Goal: Task Accomplishment & Management: Complete application form

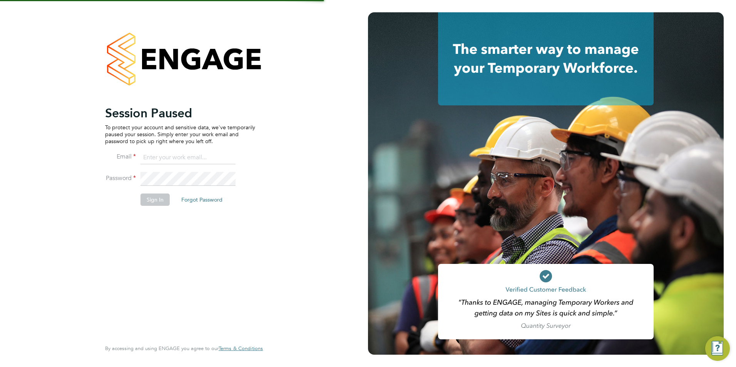
type input "Avais@Carbonrecruitment.co.uk"
click at [150, 202] on button "Sign In" at bounding box center [154, 200] width 29 height 12
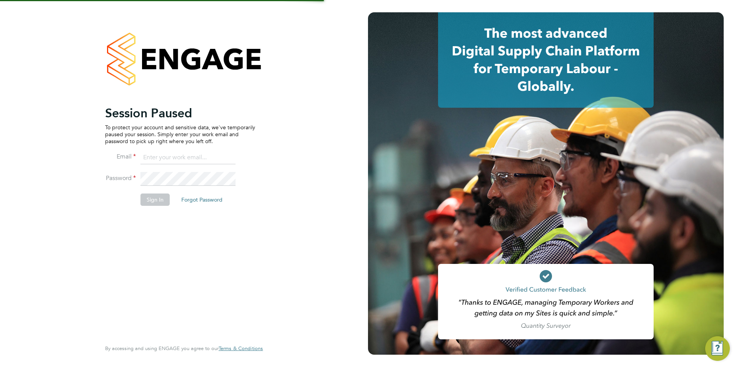
type input "[EMAIL_ADDRESS][DOMAIN_NAME]"
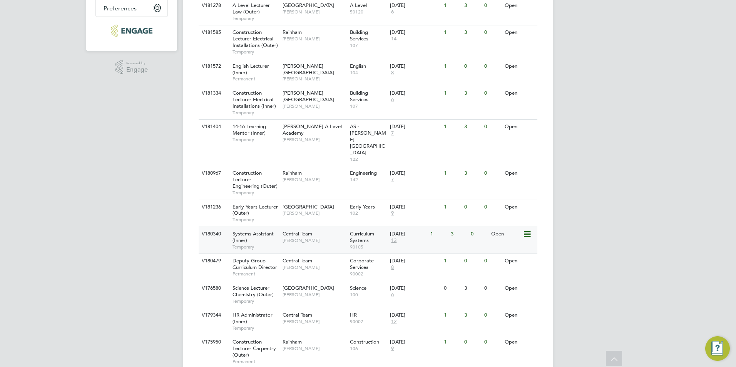
scroll to position [213, 0]
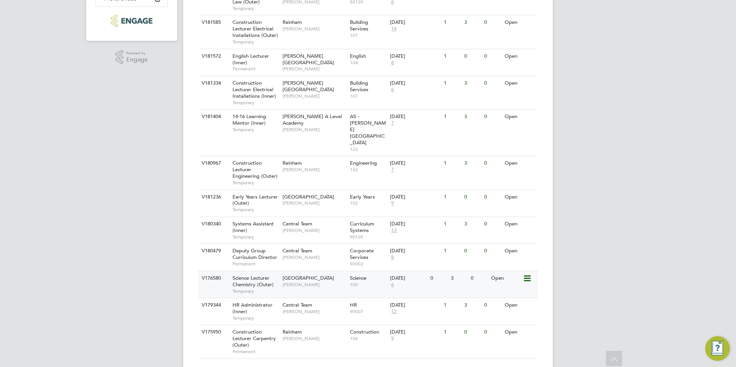
click at [319, 271] on div "Havering Sixth Form Campus Kavita Phakey" at bounding box center [313, 281] width 67 height 20
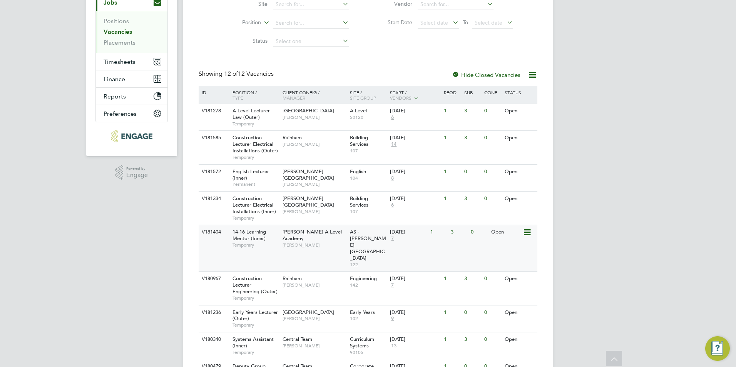
click at [310, 248] on div "V181404 14-16 Learning Mentor (Inner) Temporary Attlee A Level Academy Rabia Kh…" at bounding box center [368, 248] width 339 height 47
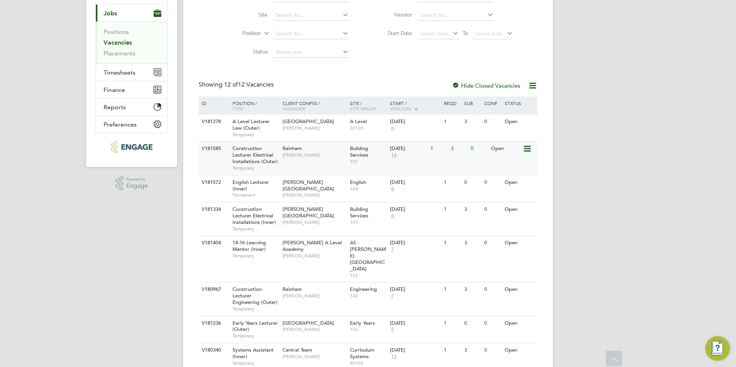
scroll to position [59, 0]
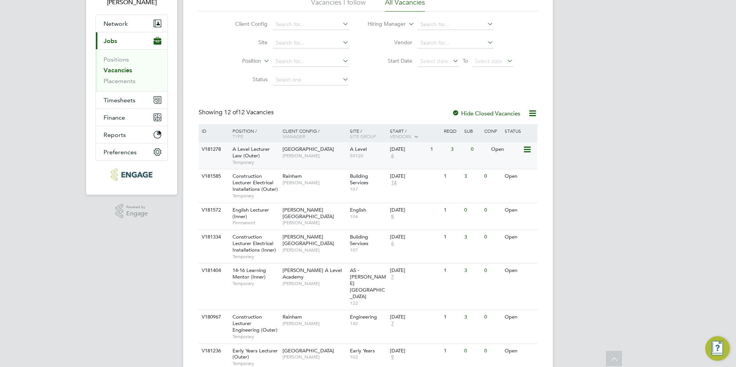
click at [303, 150] on span "[GEOGRAPHIC_DATA]" at bounding box center [308, 149] width 52 height 7
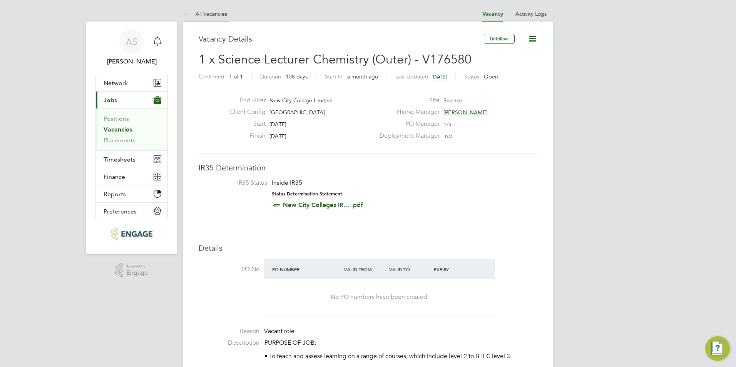
click at [214, 15] on link "All Vacancies" at bounding box center [205, 13] width 44 height 7
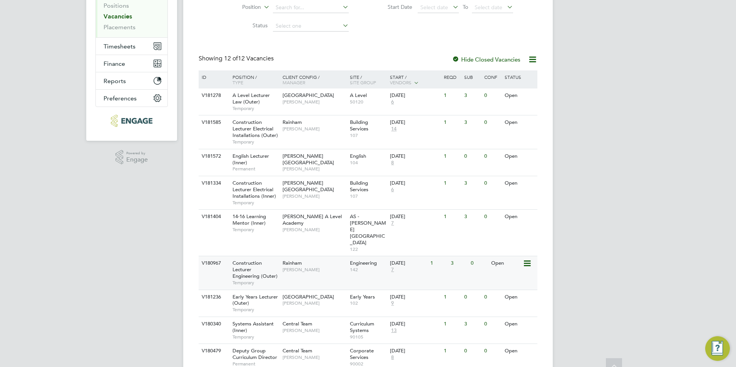
scroll to position [115, 0]
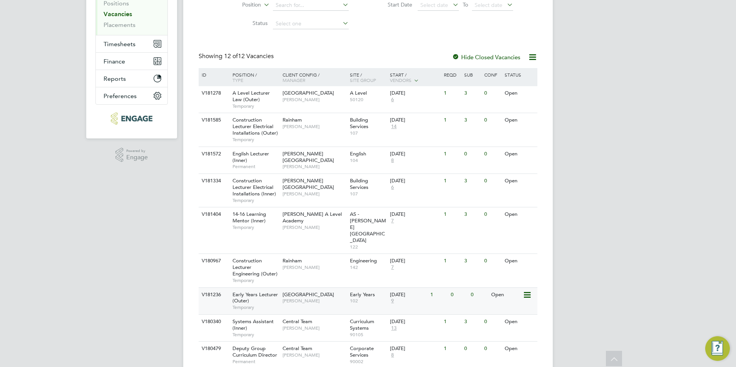
click at [328, 291] on span "[GEOGRAPHIC_DATA]" at bounding box center [308, 294] width 52 height 7
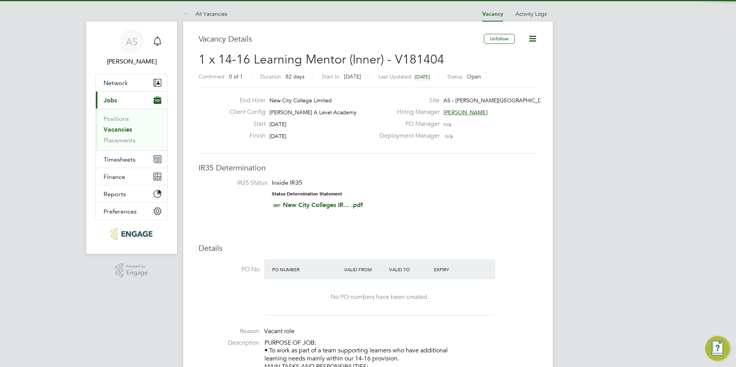
click at [472, 110] on span "[PERSON_NAME]" at bounding box center [465, 112] width 44 height 7
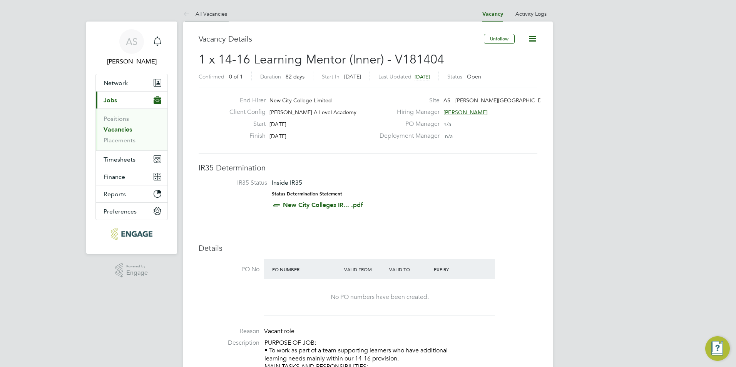
click at [219, 10] on li "All Vacancies" at bounding box center [205, 13] width 44 height 15
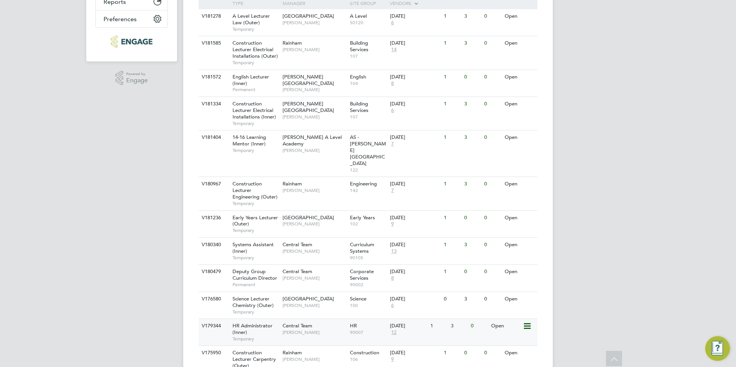
scroll to position [213, 0]
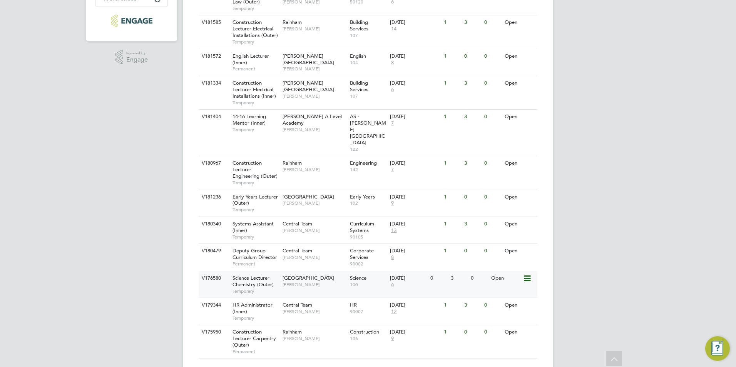
click at [296, 282] on span "[PERSON_NAME]" at bounding box center [313, 285] width 63 height 6
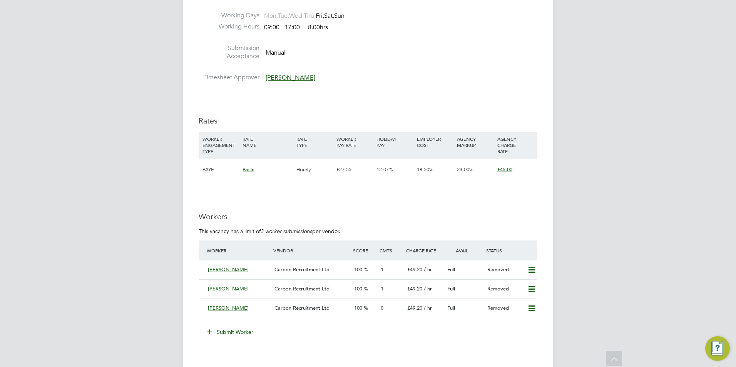
scroll to position [1193, 0]
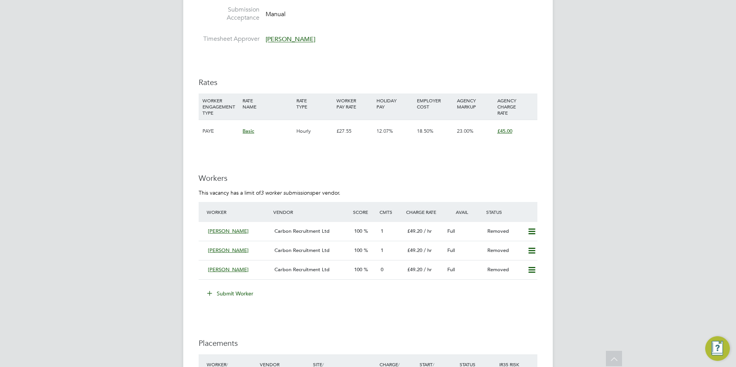
click at [230, 290] on button "Submit Worker" at bounding box center [231, 293] width 58 height 12
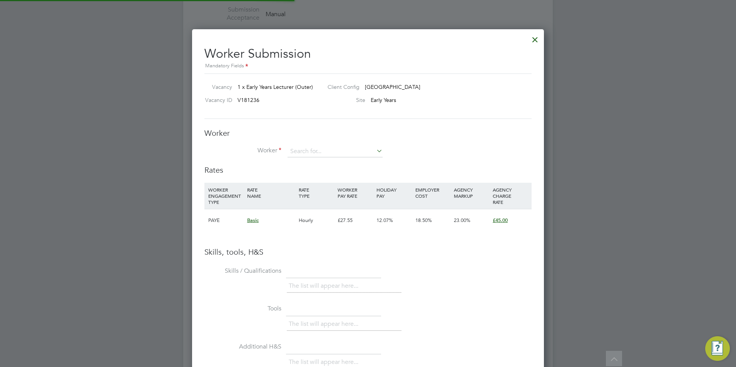
scroll to position [12, 200]
click at [303, 148] on input at bounding box center [334, 152] width 95 height 12
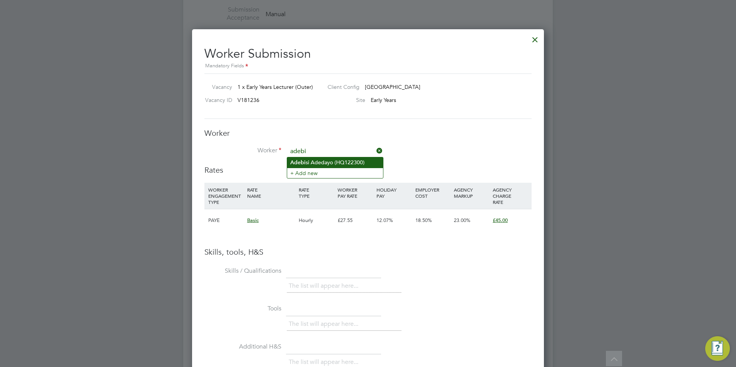
type input "Adebisi Adedayo (HQ122300)"
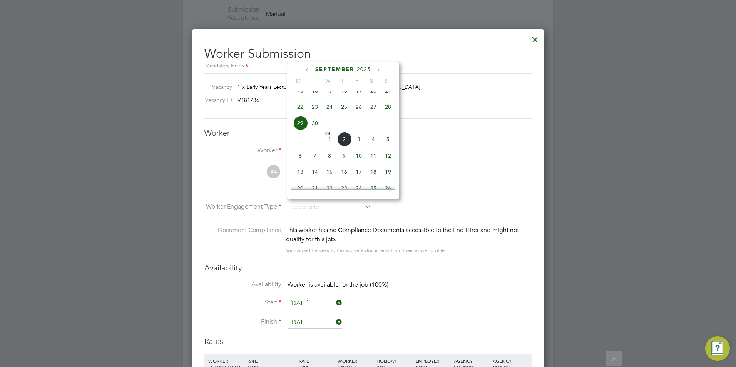
click at [288, 214] on li "Worker Engagement Type" at bounding box center [367, 214] width 327 height 24
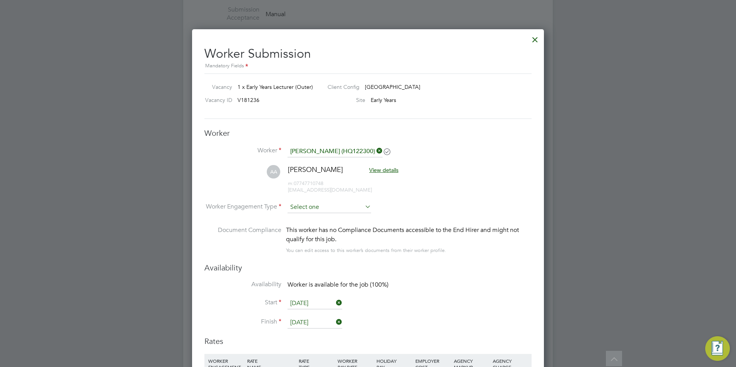
click at [299, 210] on input at bounding box center [328, 208] width 83 height 12
click at [314, 220] on li "Contract" at bounding box center [329, 218] width 84 height 10
type input "Contract"
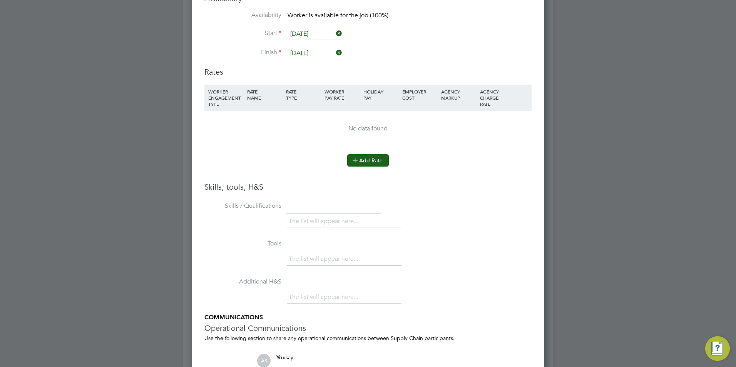
click at [368, 164] on button "Add Rate" at bounding box center [368, 160] width 42 height 12
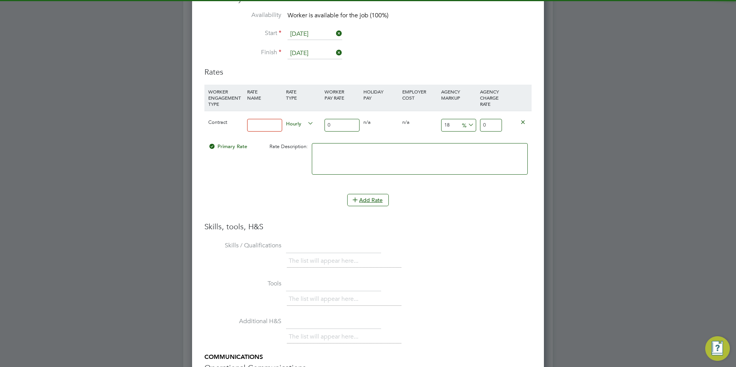
click at [276, 124] on input at bounding box center [264, 125] width 35 height 13
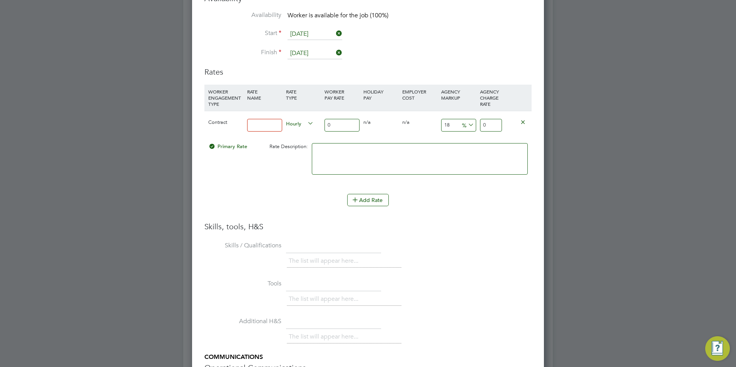
type input "BASIC"
click at [329, 123] on input "0" at bounding box center [341, 125] width 35 height 13
type input "4"
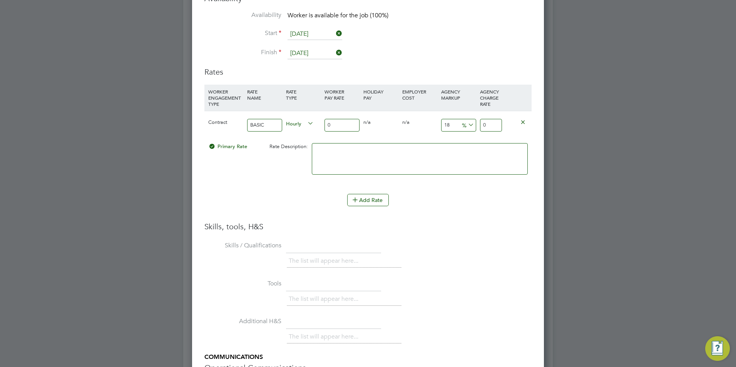
type input "4.72"
type input "40"
type input "47.2"
type input "40"
click at [450, 122] on input "18" at bounding box center [458, 125] width 35 height 13
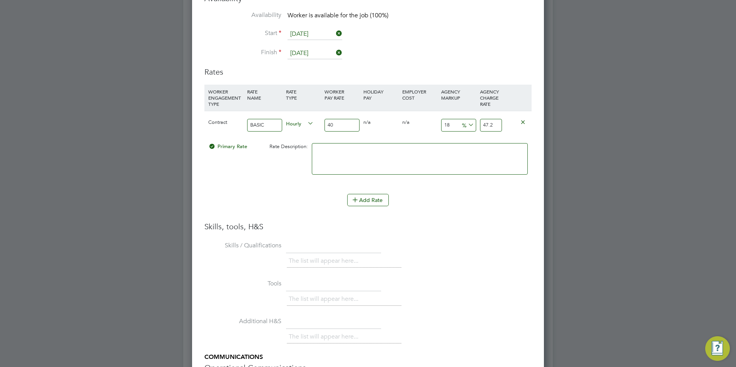
click at [450, 122] on input "18" at bounding box center [458, 125] width 35 height 13
click at [435, 122] on div "0 n/a" at bounding box center [419, 122] width 39 height 22
click at [454, 127] on input "18" at bounding box center [458, 125] width 35 height 13
click at [450, 127] on input "18" at bounding box center [458, 125] width 35 height 13
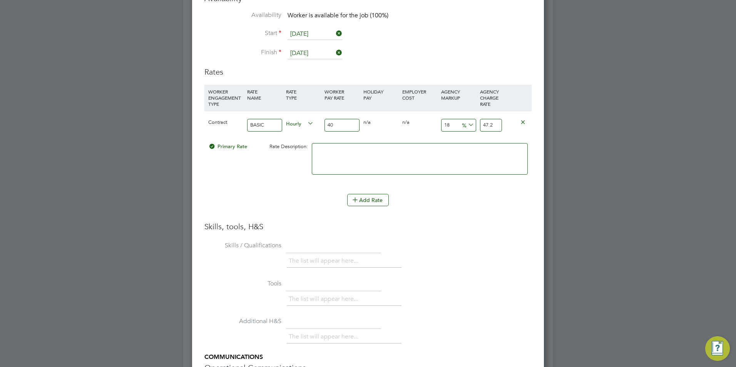
click at [450, 127] on input "18" at bounding box center [458, 125] width 35 height 13
type input "2"
type input "40.8"
type input "23"
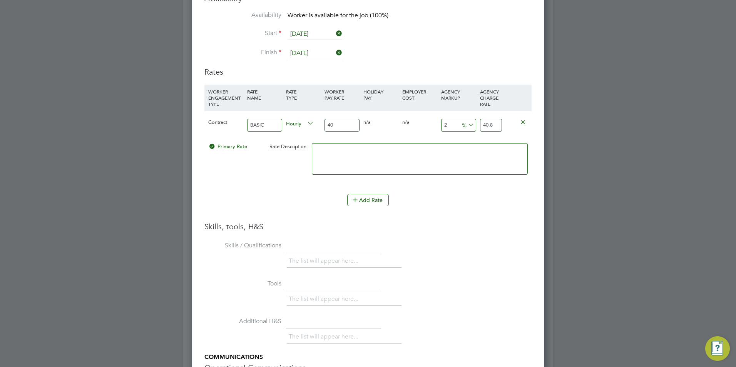
type input "49.2"
type input "23"
click at [378, 171] on textarea at bounding box center [420, 159] width 216 height 32
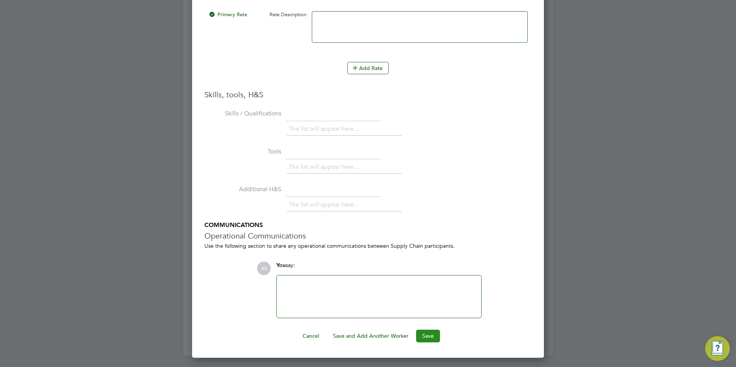
click at [419, 334] on button "Save" at bounding box center [428, 336] width 24 height 12
click at [431, 339] on button "Save" at bounding box center [428, 336] width 24 height 12
click at [430, 340] on button "Save" at bounding box center [428, 336] width 24 height 12
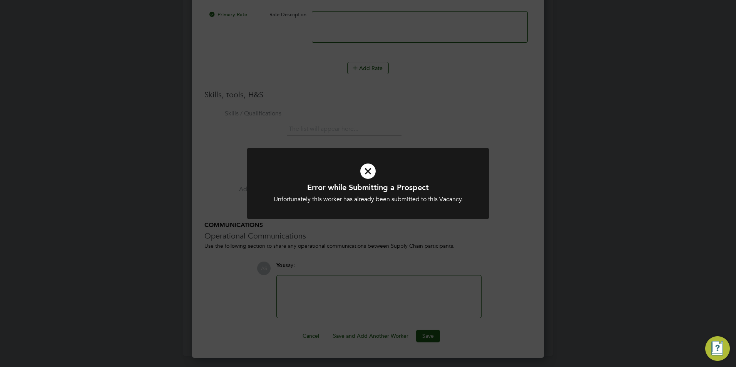
click at [664, 197] on div "Error while Submitting a Prospect Unfortunately this worker has already been su…" at bounding box center [368, 183] width 736 height 367
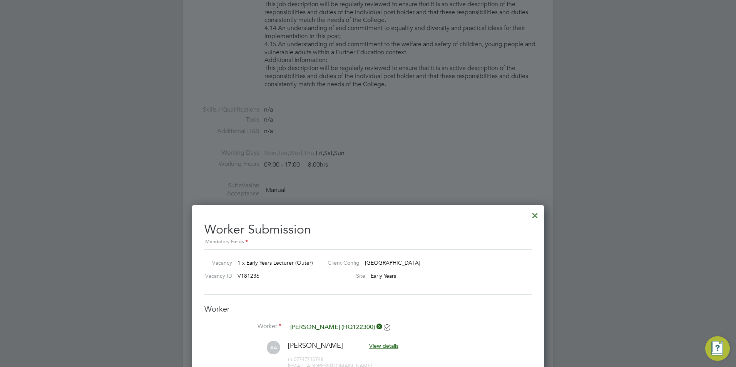
click at [534, 218] on div at bounding box center [535, 214] width 14 height 14
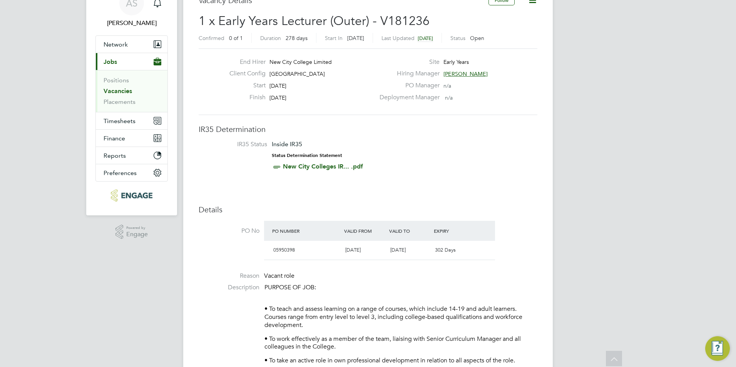
scroll to position [0, 0]
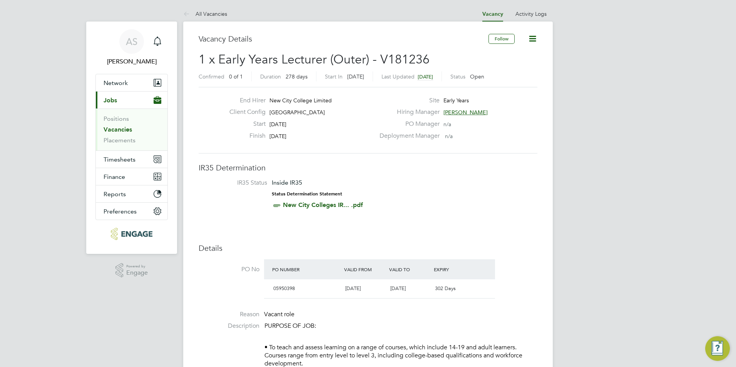
click at [217, 14] on link "All Vacancies" at bounding box center [205, 13] width 44 height 7
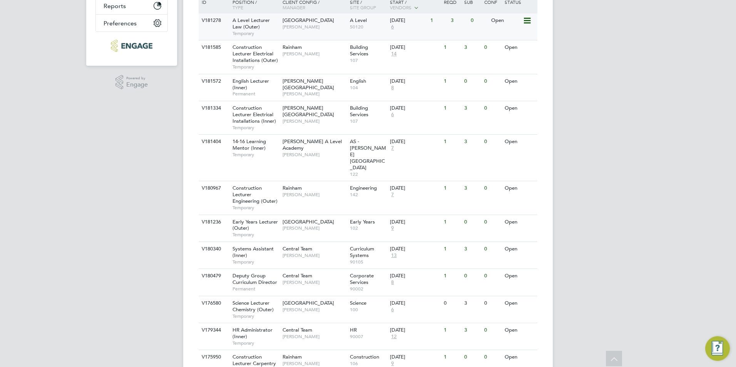
scroll to position [213, 0]
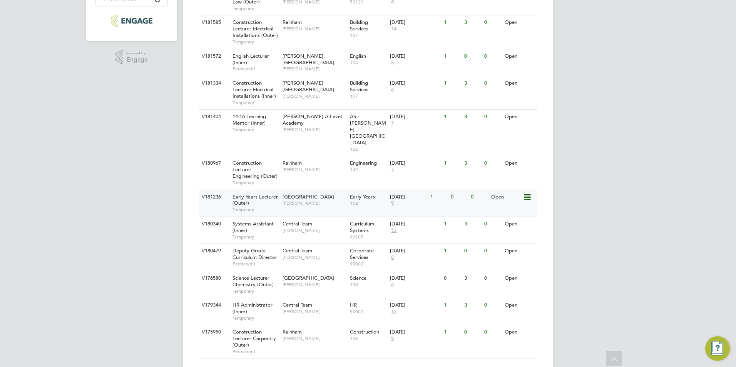
click at [393, 200] on span "9" at bounding box center [392, 203] width 5 height 7
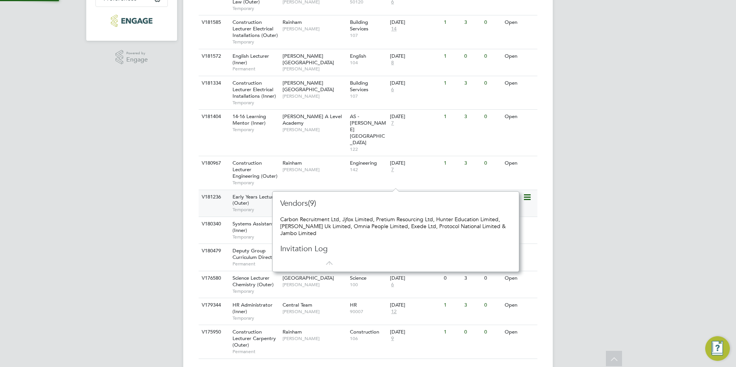
scroll to position [7, 5]
click at [667, 180] on div "AS Avais Sabir Notifications Applications: Network Team Members Businesses Site…" at bounding box center [368, 87] width 736 height 600
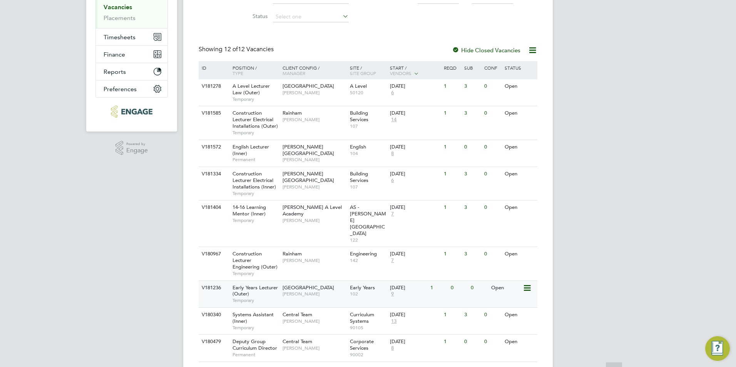
scroll to position [192, 0]
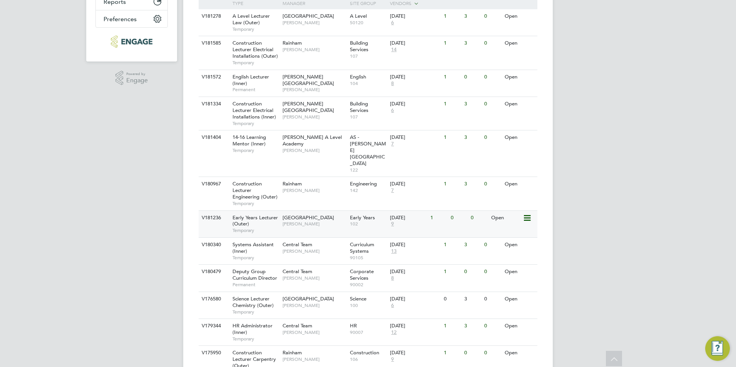
click at [313, 211] on div "Epping Forest Campus Carolina Cadete Borges" at bounding box center [313, 221] width 67 height 20
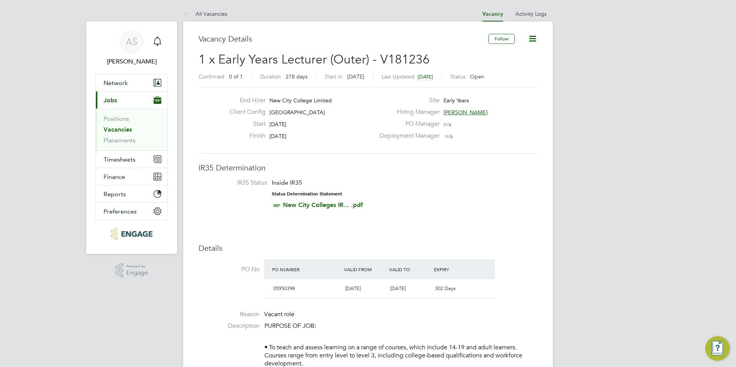
click at [467, 113] on span "[PERSON_NAME]" at bounding box center [465, 112] width 44 height 7
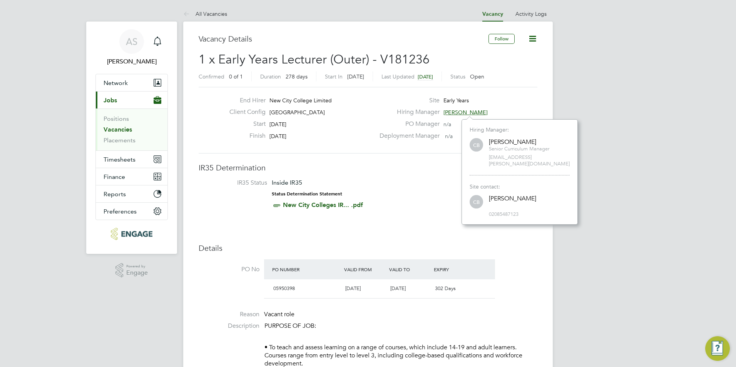
scroll to position [98, 116]
drag, startPoint x: 563, startPoint y: 157, endPoint x: 484, endPoint y: 159, distance: 79.6
click at [484, 159] on div "CB Carolina Cadete Borges Senior Curriculum Manager carolina.borges@ncclondon.a…" at bounding box center [519, 152] width 100 height 30
drag, startPoint x: 484, startPoint y: 159, endPoint x: 497, endPoint y: 157, distance: 13.1
copy span "carolina.borges@ncclondon.ac.uk"
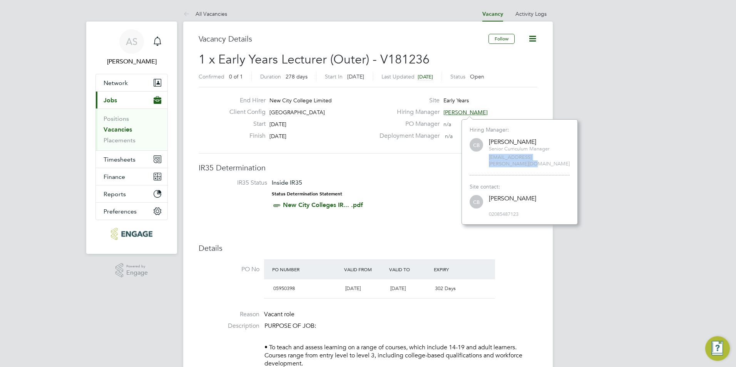
click at [527, 160] on span "carolina.borges@ncclondon.ac.uk" at bounding box center [529, 160] width 81 height 13
click at [448, 182] on li "IR35 Status Inside IR35 Status Determination Statement New City Colleges IR... …" at bounding box center [367, 195] width 323 height 33
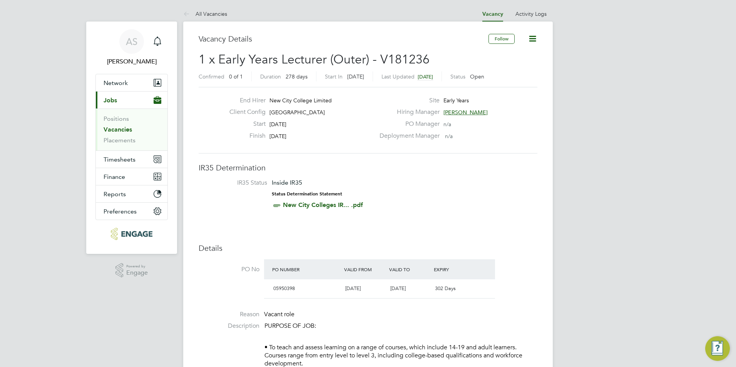
click at [454, 109] on span "Carolina Cadete Borges" at bounding box center [465, 112] width 44 height 7
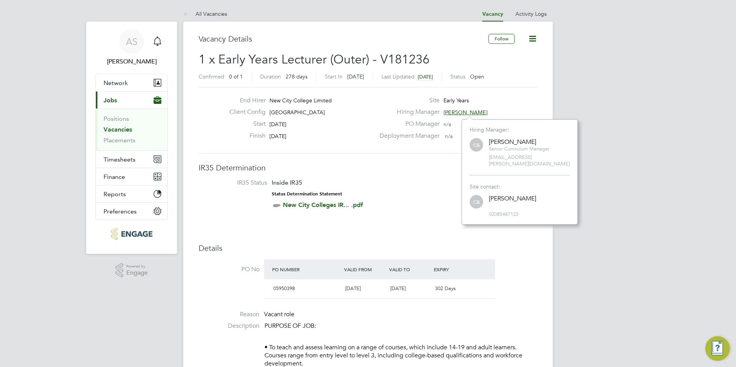
click at [513, 211] on span "02085487123" at bounding box center [529, 214] width 81 height 7
copy span "02085487123"
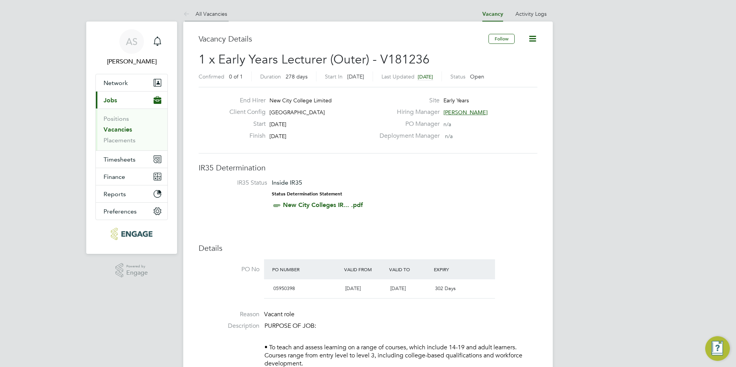
click at [217, 15] on link "All Vacancies" at bounding box center [205, 13] width 44 height 7
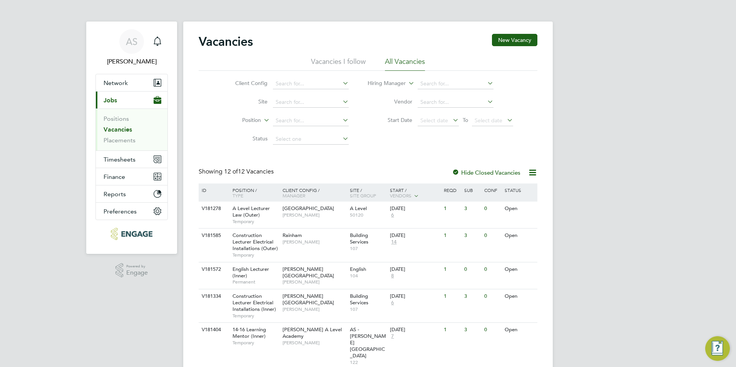
click at [115, 130] on link "Vacancies" at bounding box center [117, 129] width 28 height 7
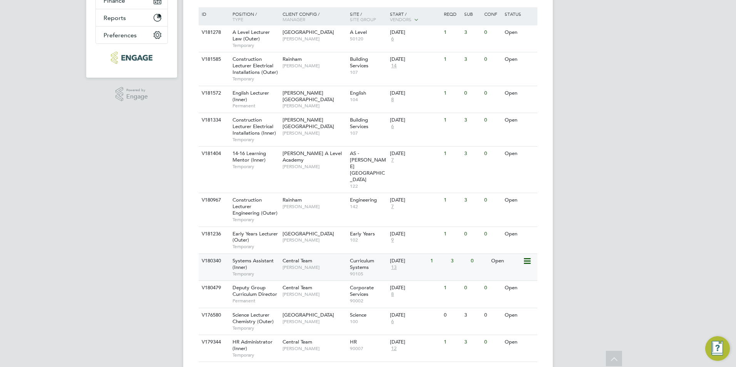
scroll to position [136, 0]
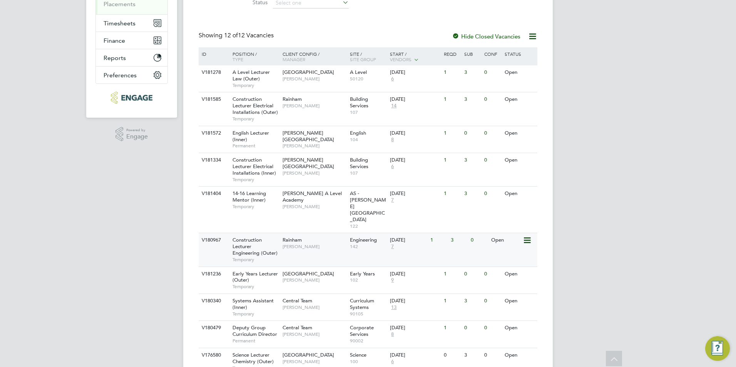
click at [304, 233] on div "Rainham Nathan Morris" at bounding box center [313, 243] width 67 height 20
click at [263, 109] on span "Construction Lecturer Electrical Installations (Outer)" at bounding box center [254, 106] width 45 height 20
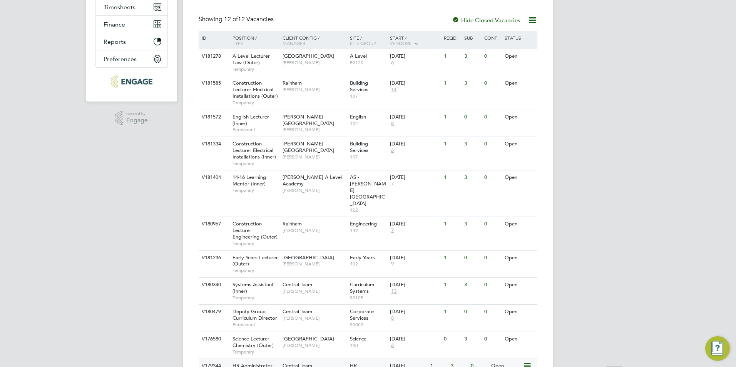
scroll to position [213, 0]
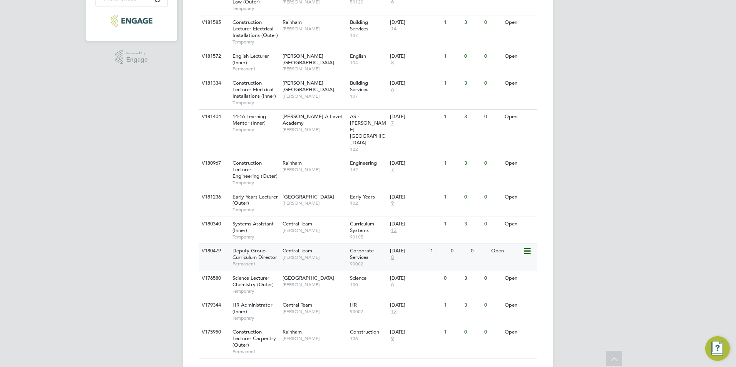
click at [259, 261] on span "Permanent" at bounding box center [255, 264] width 46 height 6
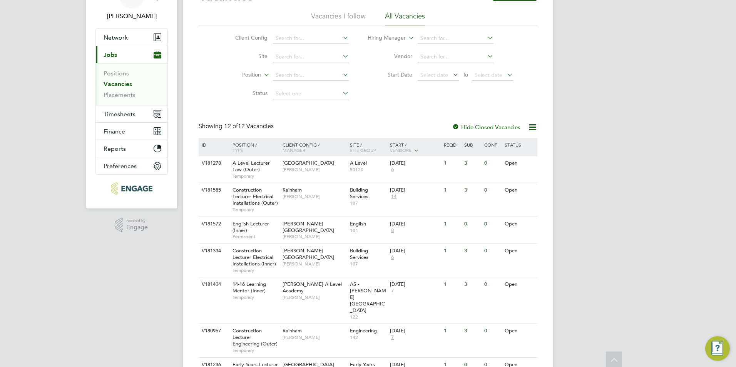
scroll to position [0, 0]
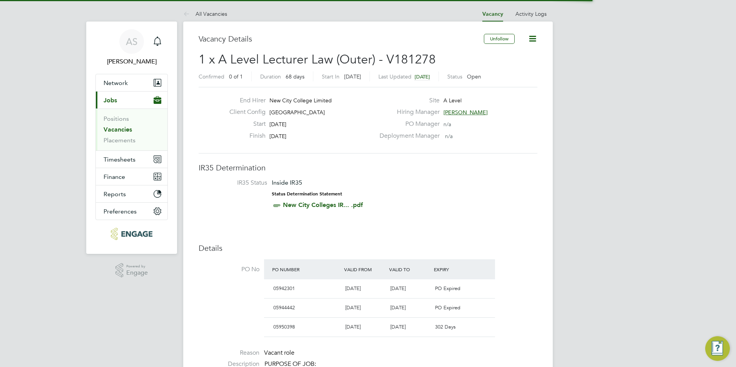
click at [457, 115] on span "[PERSON_NAME]" at bounding box center [465, 112] width 44 height 7
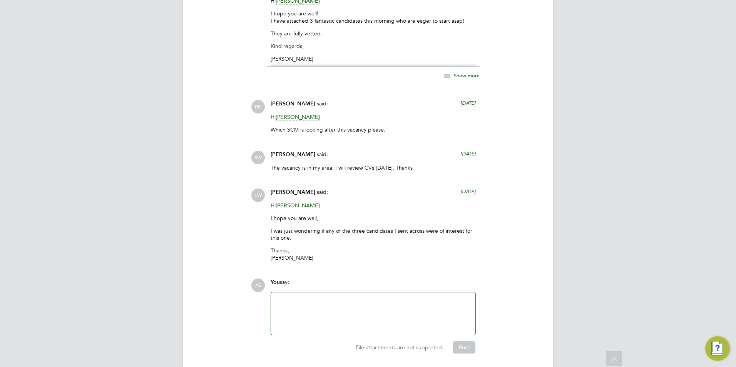
drag, startPoint x: 327, startPoint y: 300, endPoint x: 329, endPoint y: 309, distance: 9.4
click at [329, 309] on div at bounding box center [372, 313] width 195 height 33
click at [209, 243] on div "COMMUNICATIONS Operational Communications (5) Use the following section to shar…" at bounding box center [368, 103] width 339 height 501
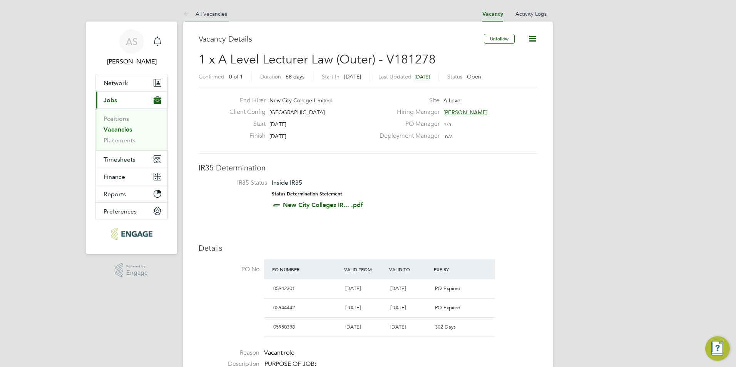
click at [212, 14] on link "All Vacancies" at bounding box center [205, 13] width 44 height 7
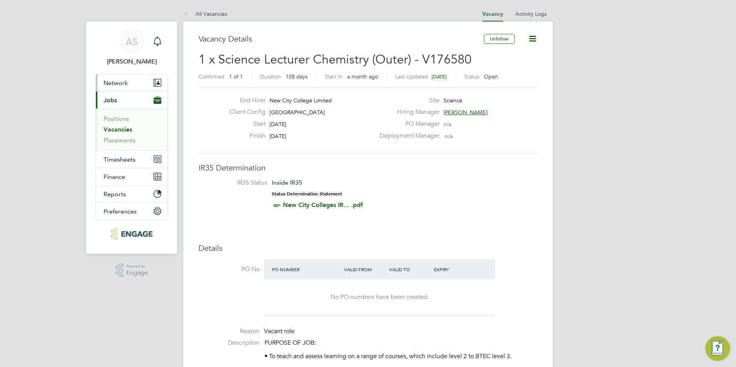
click at [135, 82] on button "Network" at bounding box center [132, 82] width 72 height 17
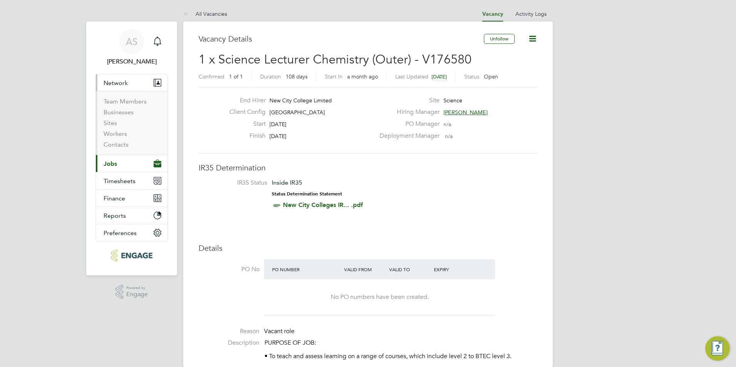
click at [115, 159] on button "Current page: Jobs" at bounding box center [132, 163] width 72 height 17
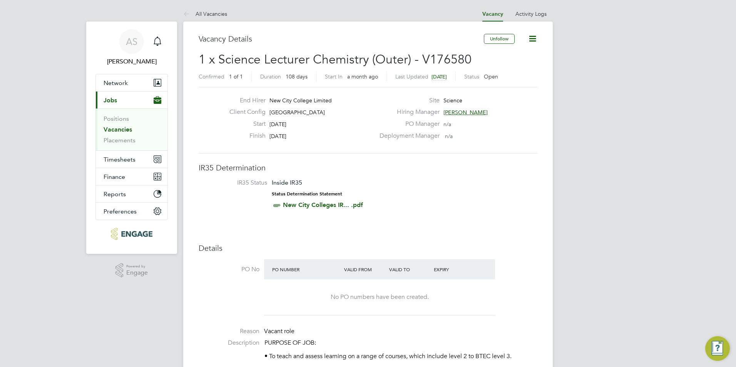
click at [115, 132] on link "Vacancies" at bounding box center [117, 129] width 28 height 7
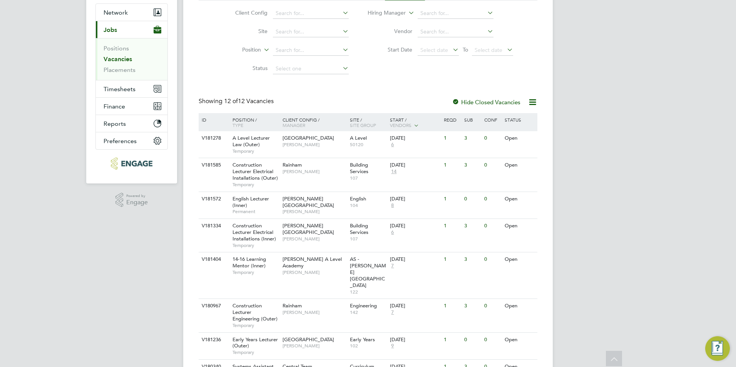
click at [602, 28] on div "AS Avais Sabir Notifications Applications: Network Team Members Businesses Site…" at bounding box center [368, 230] width 736 height 600
click at [601, 84] on div "AS Avais Sabir Notifications Applications: Network Team Members Businesses Site…" at bounding box center [368, 230] width 736 height 600
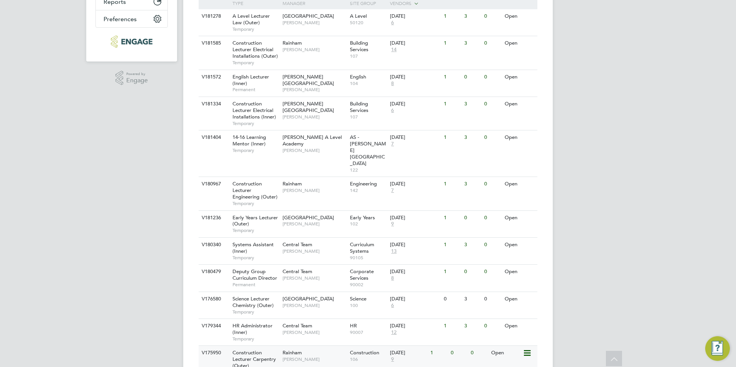
scroll to position [7, 5]
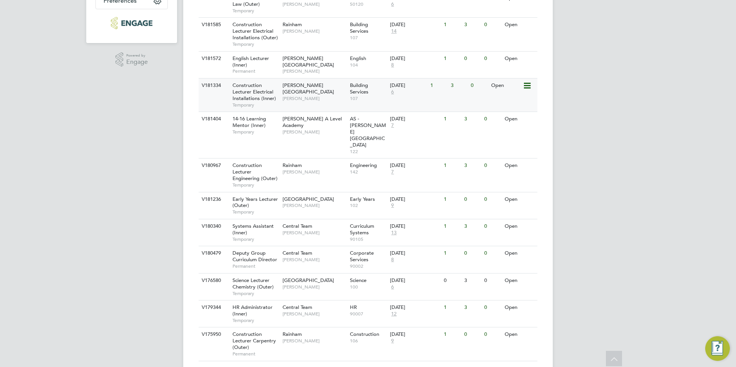
scroll to position [213, 0]
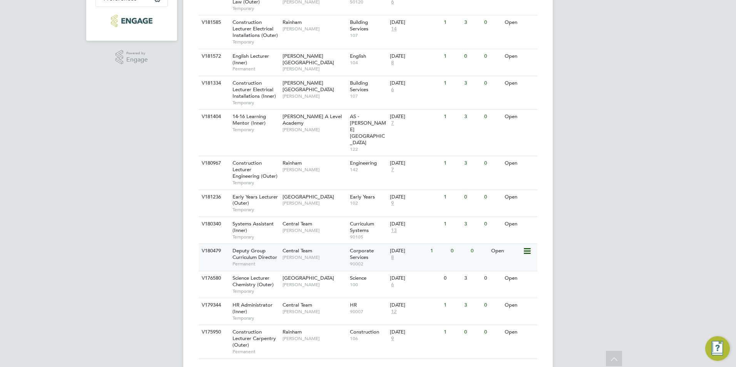
click at [315, 254] on span "[PERSON_NAME]" at bounding box center [313, 257] width 63 height 6
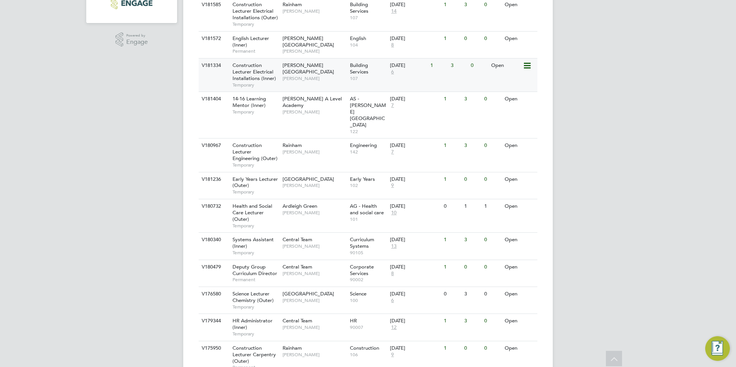
scroll to position [247, 0]
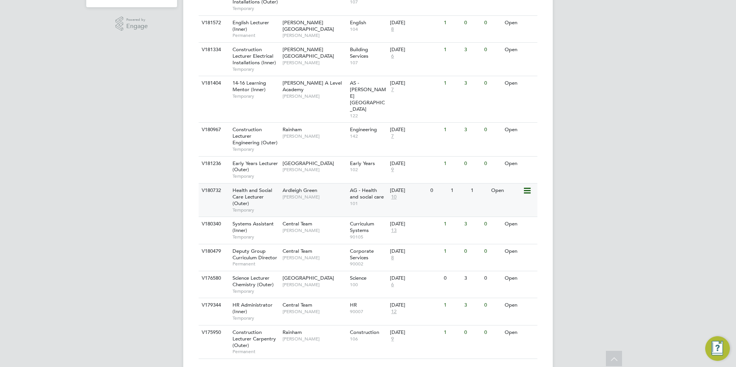
click at [252, 187] on span "Health and Social Care Lecturer (Outer)" at bounding box center [252, 197] width 40 height 20
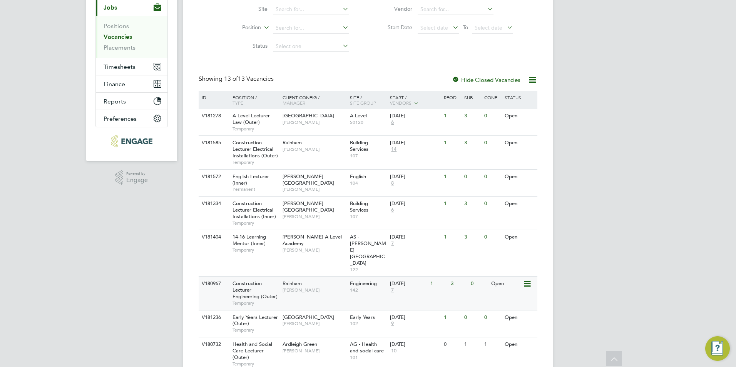
scroll to position [0, 0]
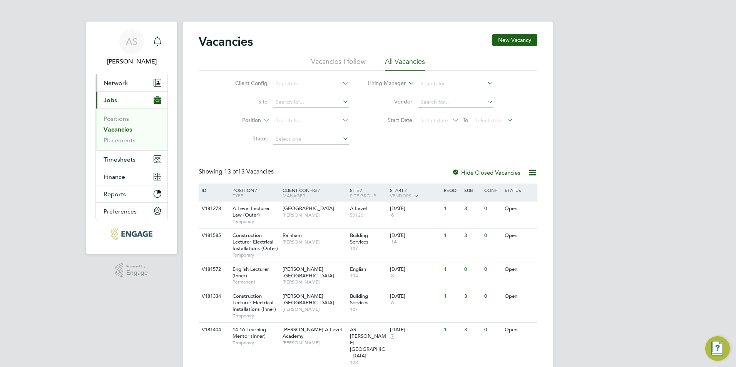
click at [120, 77] on button "Network" at bounding box center [132, 82] width 72 height 17
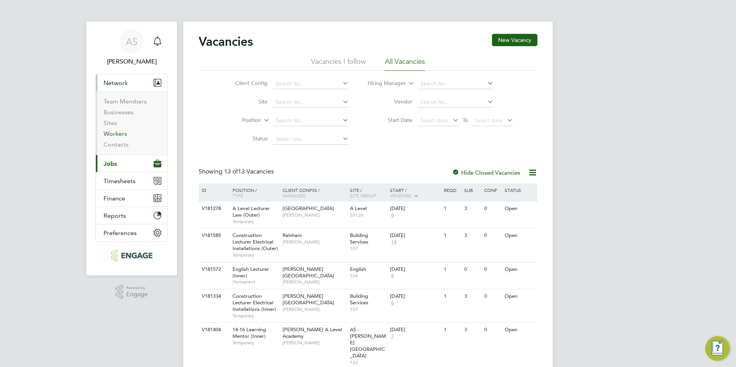
click at [113, 133] on link "Workers" at bounding box center [114, 133] width 23 height 7
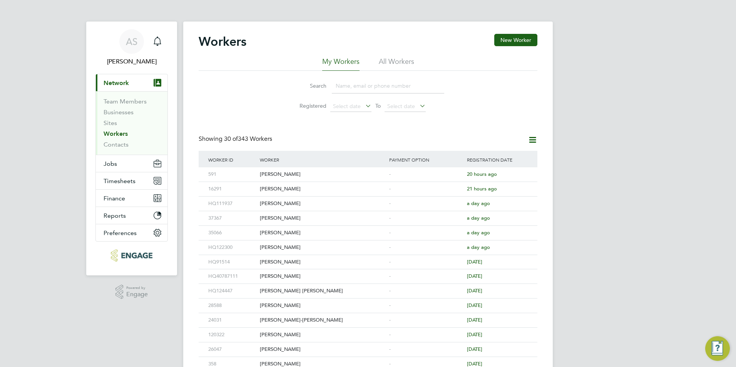
drag, startPoint x: 342, startPoint y: 83, endPoint x: 541, endPoint y: 135, distance: 206.2
click at [342, 83] on input at bounding box center [388, 85] width 112 height 15
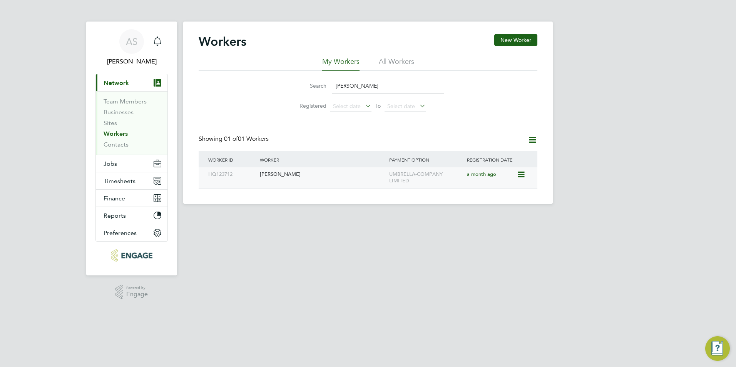
type input "dona"
click at [326, 184] on div "HQ123712 Dona Donald UMBRELLA-COMPANY LIMITED a month ago" at bounding box center [368, 177] width 339 height 21
click at [364, 176] on div "Dona Donald" at bounding box center [322, 174] width 129 height 14
click at [519, 32] on div "Workers New Worker My Workers All Workers Search dona Registered Select date To…" at bounding box center [367, 113] width 369 height 182
click at [519, 35] on button "New Worker" at bounding box center [515, 40] width 43 height 12
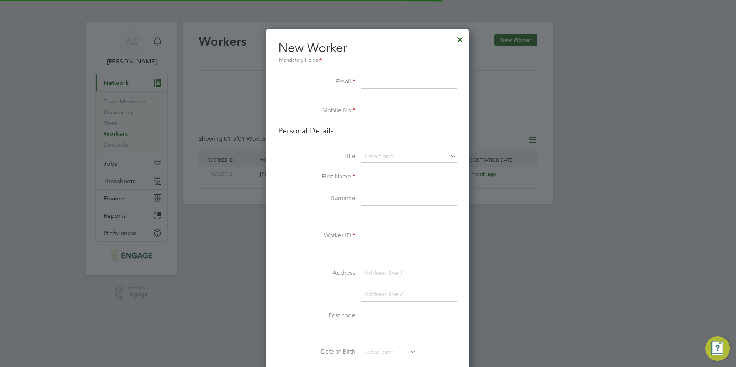
scroll to position [651, 204]
paste input "Zuvairia@hotmail.com"
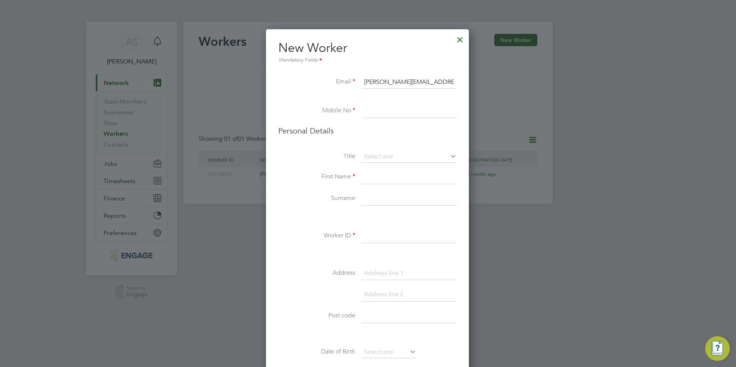
type input "Zuvairia@hotmail.com"
click at [398, 121] on li "Mobile No" at bounding box center [367, 115] width 178 height 22
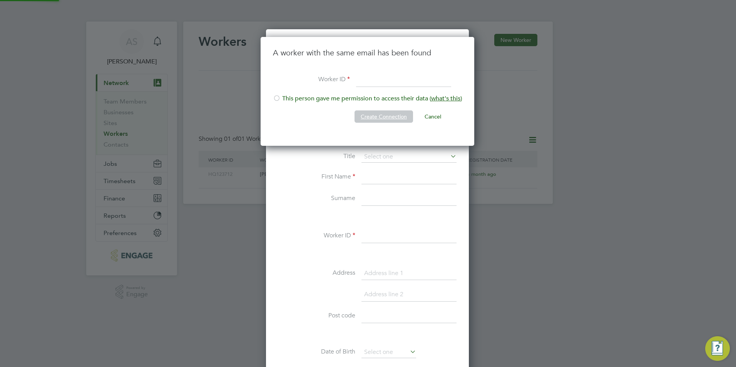
click at [398, 118] on button "Create Connection" at bounding box center [383, 116] width 58 height 12
click at [393, 83] on input at bounding box center [403, 80] width 95 height 14
paste input "41056"
type input "HQ41056"
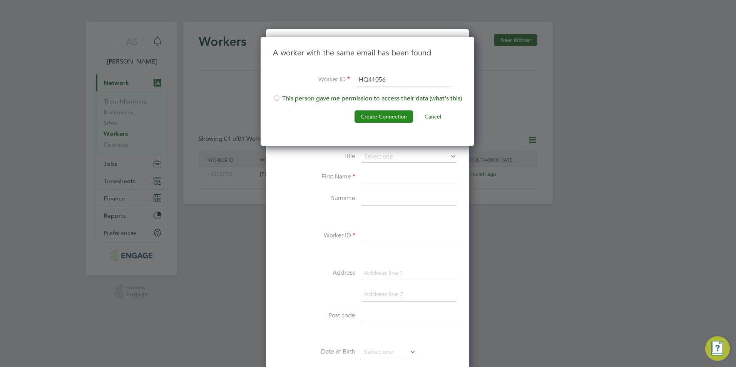
click at [375, 115] on button "Create Connection" at bounding box center [383, 116] width 58 height 12
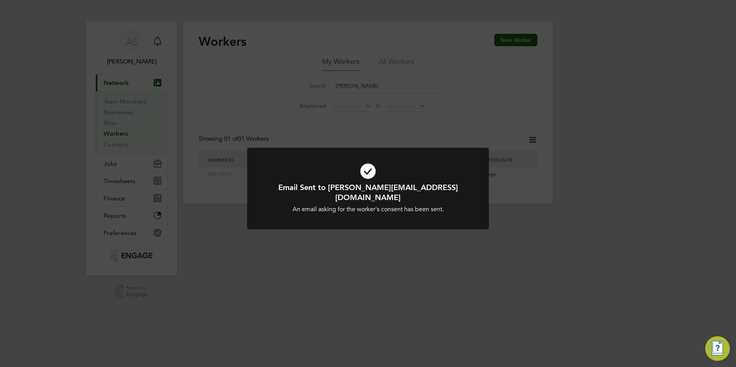
click at [387, 211] on div at bounding box center [368, 189] width 242 height 82
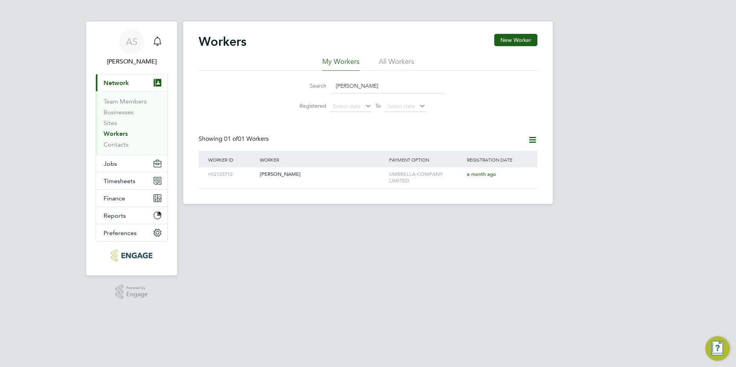
click at [513, 32] on div "Workers New Worker My Workers All Workers Search dona Registered Select date To…" at bounding box center [367, 113] width 369 height 182
click at [512, 35] on button "New Worker" at bounding box center [515, 40] width 43 height 12
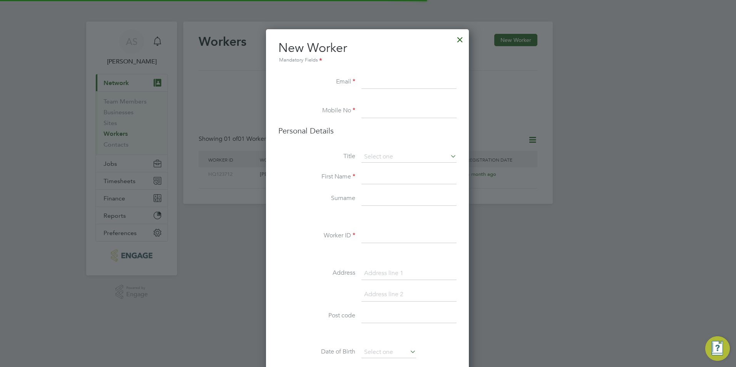
scroll to position [651, 204]
click at [374, 76] on input at bounding box center [408, 82] width 95 height 14
paste input "41056"
type input "41056"
drag, startPoint x: 395, startPoint y: 78, endPoint x: 326, endPoint y: 82, distance: 69.0
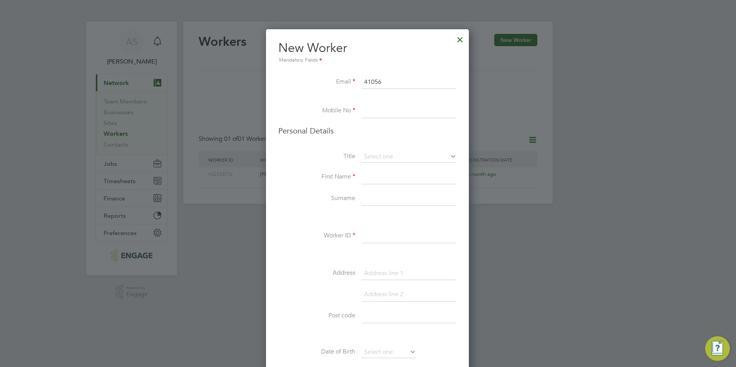
click at [326, 82] on li "Email 41056" at bounding box center [367, 86] width 178 height 22
paste input "Zuvairia@hotmail.com"
type input "Zuvairia@hotmail.com"
click at [392, 106] on input at bounding box center [408, 111] width 95 height 14
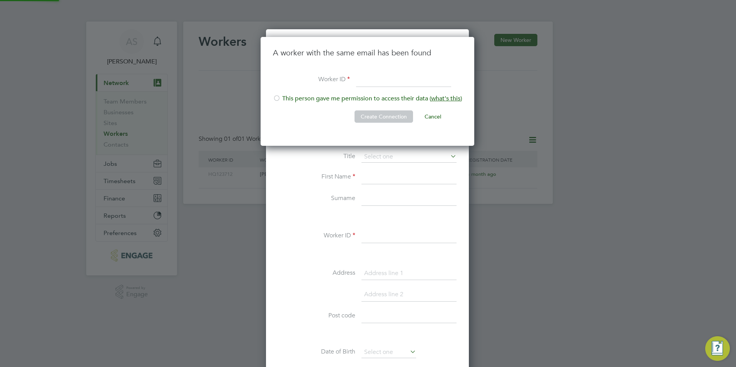
scroll to position [109, 215]
click at [311, 97] on li "This person gave me permission to access their data ( what's this )" at bounding box center [367, 103] width 189 height 16
click at [389, 83] on input at bounding box center [403, 80] width 95 height 14
paste input "41056"
type input "HQ41056"
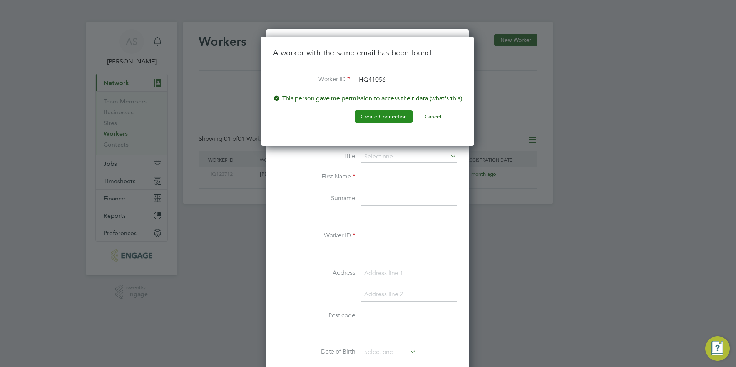
click at [401, 112] on button "Create Connection" at bounding box center [383, 116] width 58 height 12
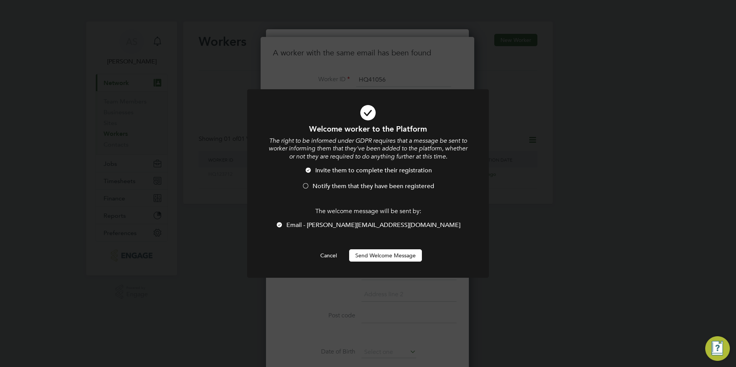
click at [376, 181] on li "Invite them to complete their registration" at bounding box center [368, 175] width 200 height 16
click at [374, 252] on button "Send Welcome Message" at bounding box center [385, 255] width 73 height 12
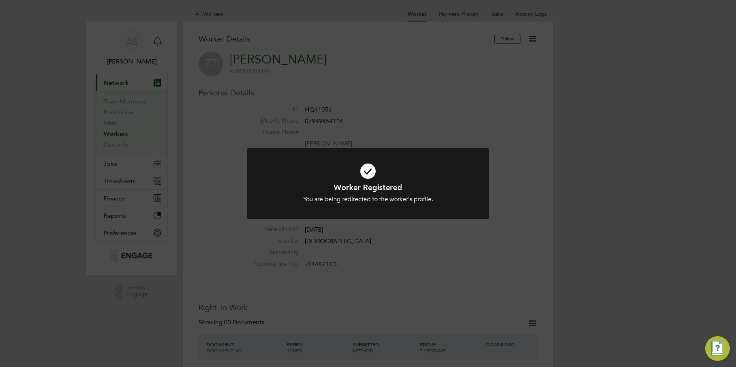
click at [446, 130] on div "Worker Registered You are being redirected to the worker's profile. Cancel Okay" at bounding box center [368, 183] width 736 height 367
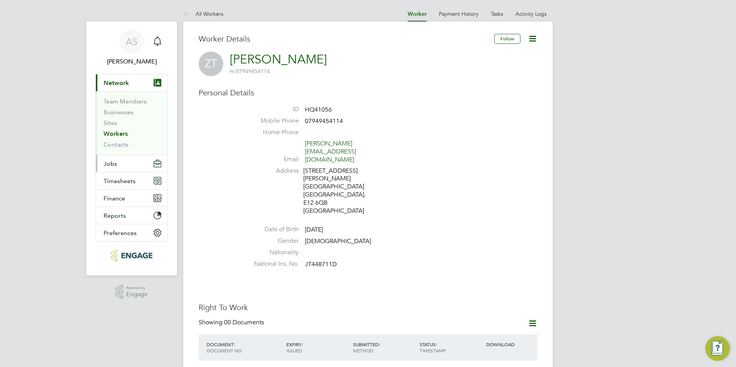
click at [134, 157] on button "Jobs" at bounding box center [132, 163] width 72 height 17
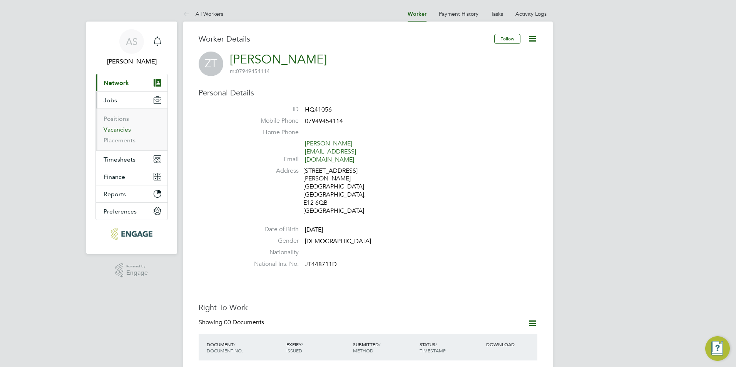
click at [125, 127] on link "Vacancies" at bounding box center [116, 129] width 27 height 7
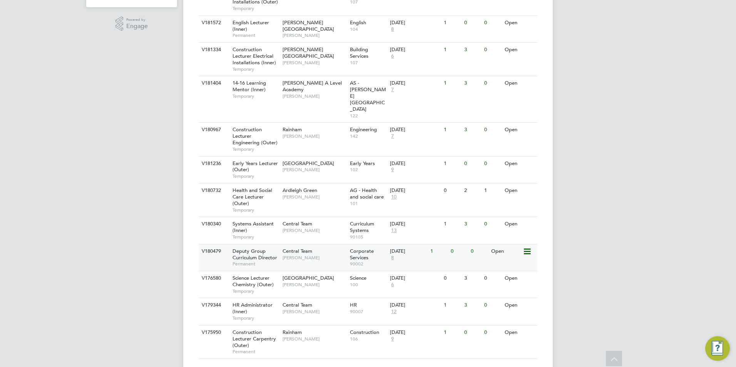
scroll to position [208, 0]
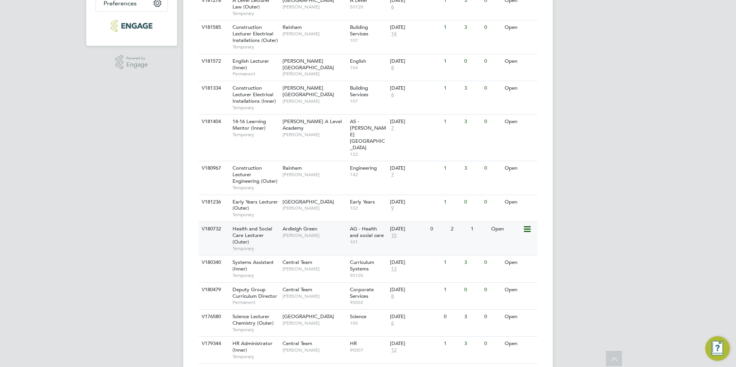
click at [294, 232] on span "[PERSON_NAME]" at bounding box center [313, 235] width 63 height 6
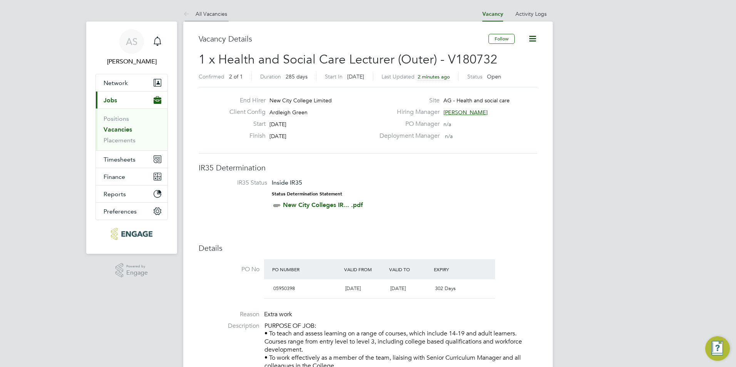
click at [219, 13] on link "All Vacancies" at bounding box center [205, 13] width 44 height 7
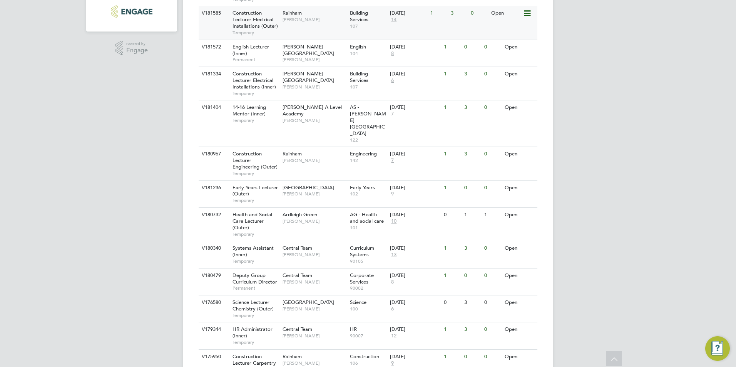
scroll to position [247, 0]
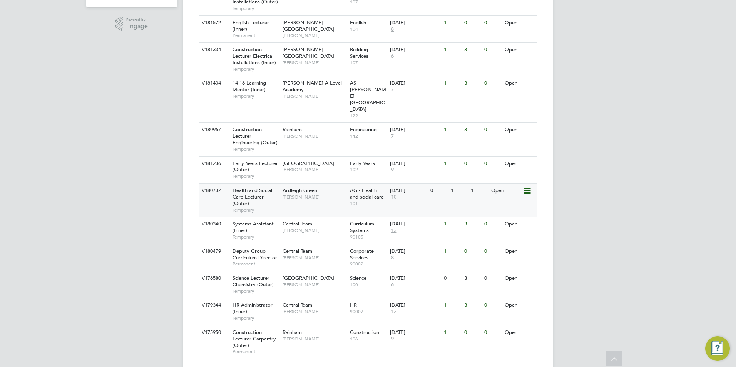
click at [314, 184] on div "Ardleigh Green Roslyn O'Garro" at bounding box center [313, 194] width 67 height 20
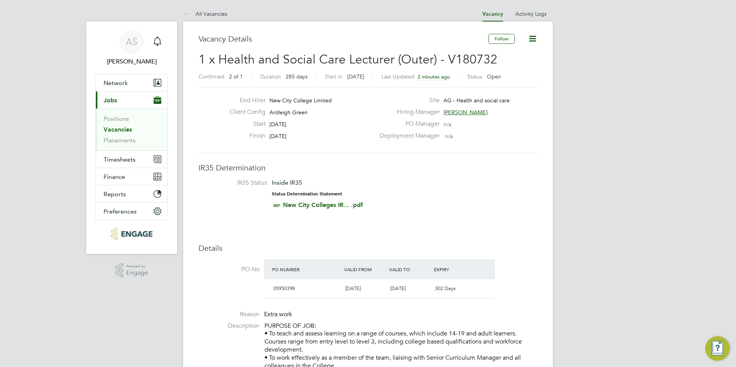
click at [436, 76] on span "2 minutes ago" at bounding box center [433, 76] width 32 height 7
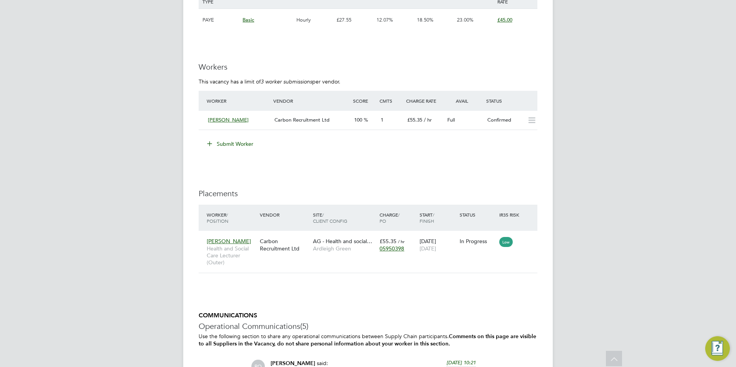
scroll to position [1039, 0]
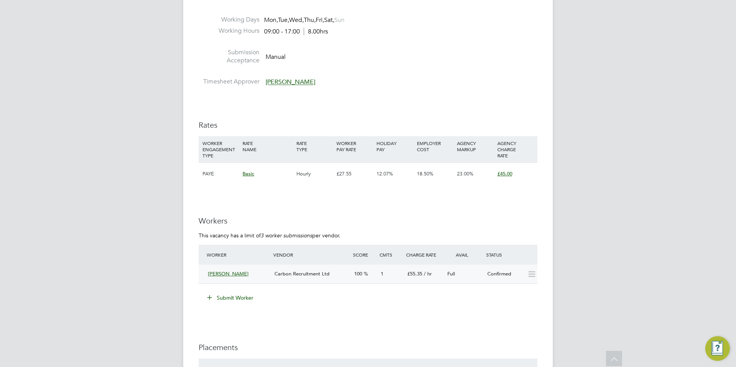
click at [289, 268] on div "Carbon Recruitment Ltd" at bounding box center [311, 274] width 80 height 13
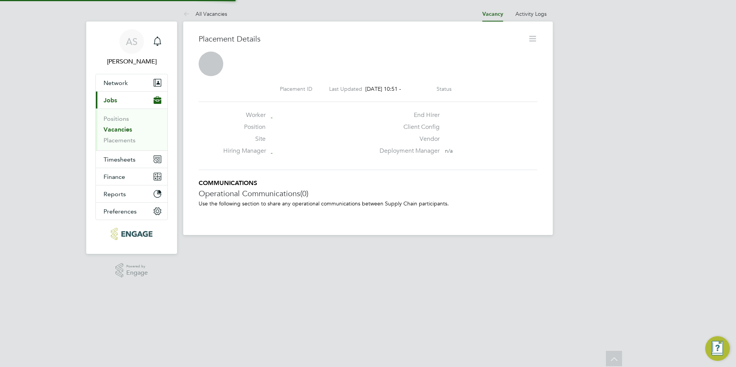
scroll to position [4, 4]
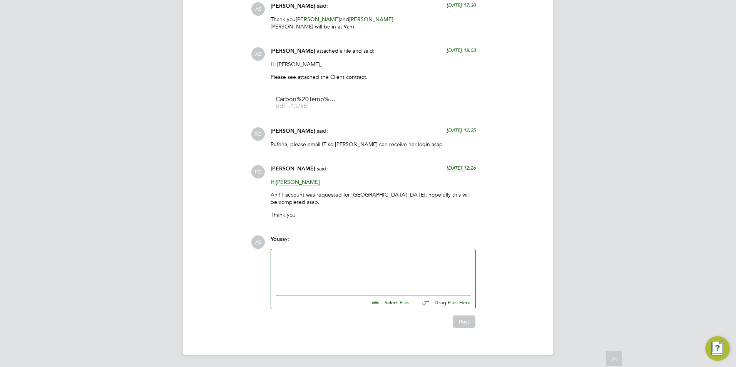
click at [340, 277] on div at bounding box center [372, 270] width 195 height 33
click at [454, 318] on div "Post" at bounding box center [372, 318] width 213 height 18
click at [454, 318] on button "Post" at bounding box center [463, 321] width 23 height 12
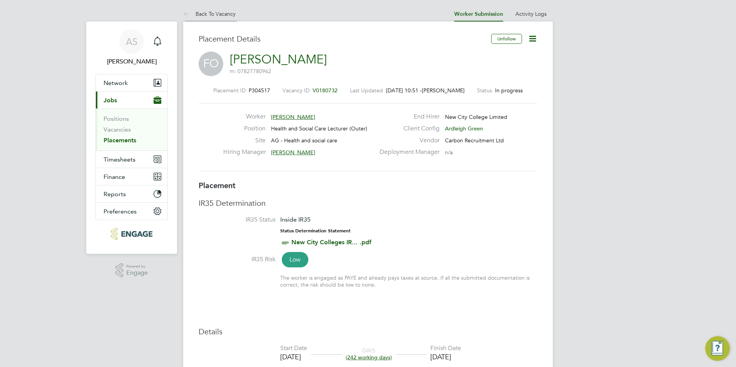
click at [218, 13] on link "Back To Vacancy" at bounding box center [209, 13] width 52 height 7
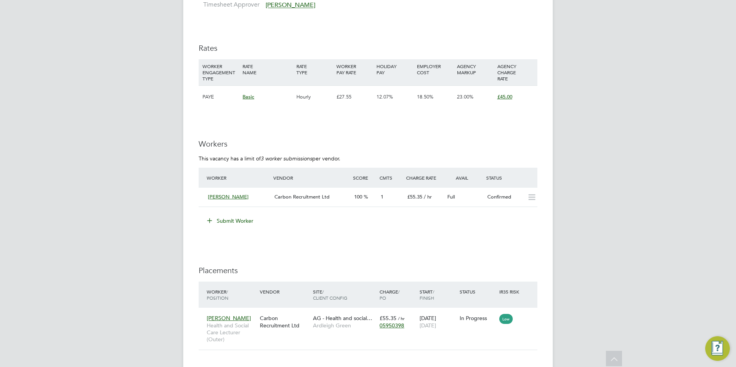
click at [245, 218] on button "Submit Worker" at bounding box center [231, 221] width 58 height 12
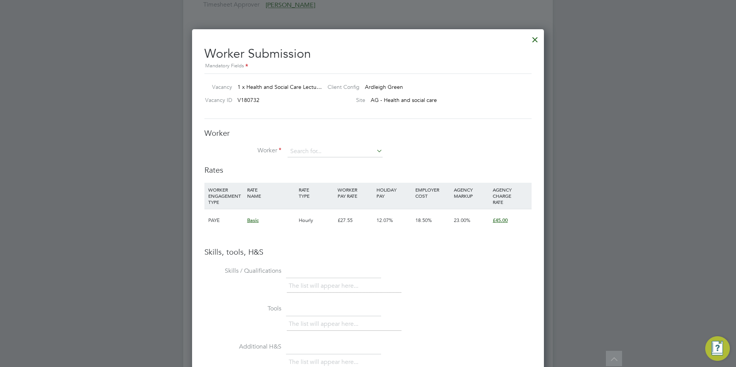
click at [330, 145] on div "Worker Worker Worker Engagement Type" at bounding box center [367, 146] width 327 height 37
click at [330, 149] on input at bounding box center [334, 152] width 95 height 12
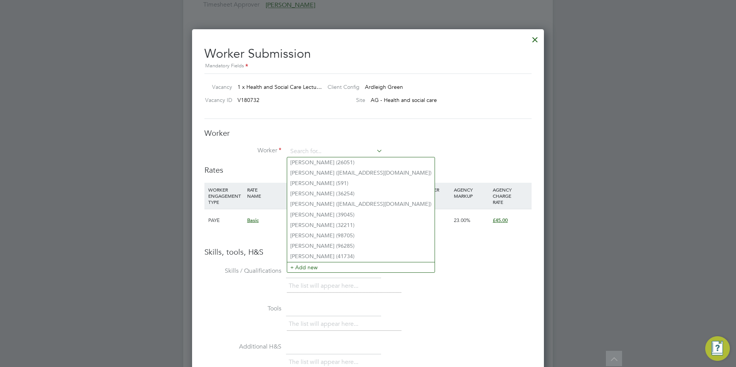
click at [483, 297] on li "Skills / Qualifications The list will appear here..." at bounding box center [367, 284] width 327 height 38
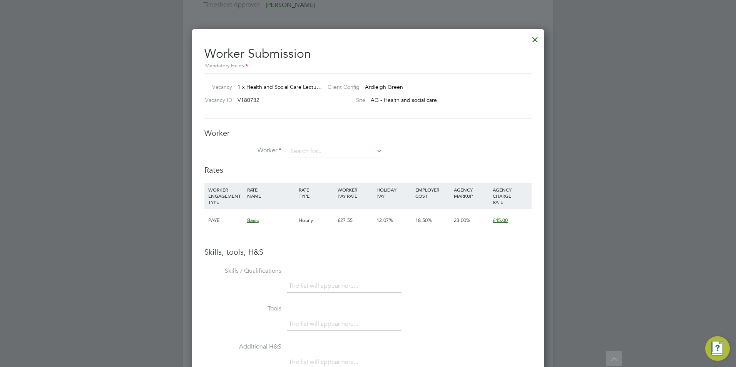
click at [533, 39] on div at bounding box center [535, 38] width 14 height 14
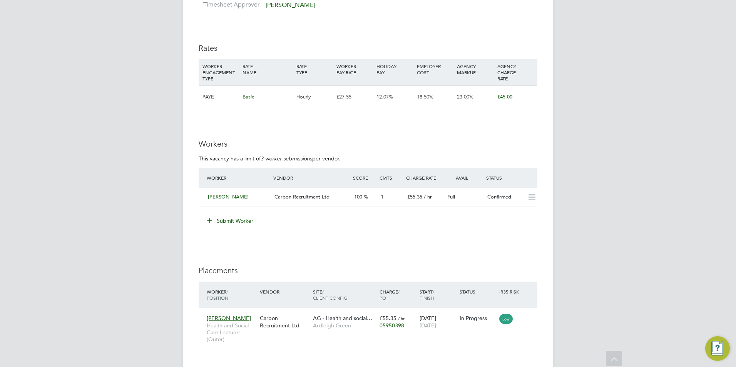
click at [216, 212] on li "Worker Vendor Score Cmts Charge Rate Avail Status Florence Obabiyi Carbon Recru…" at bounding box center [368, 191] width 339 height 47
click at [222, 226] on button "Submit Worker" at bounding box center [231, 221] width 58 height 12
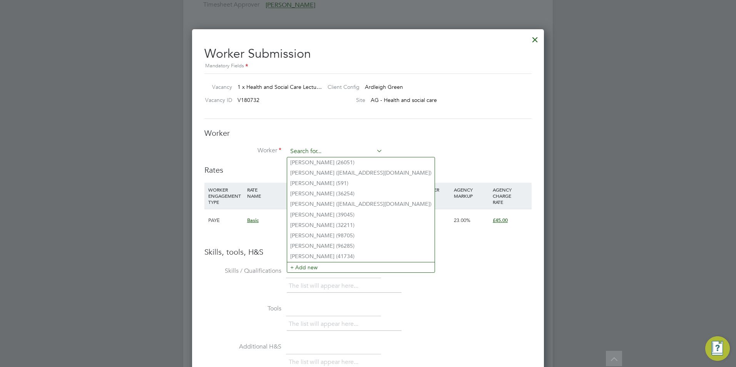
click at [360, 146] on input at bounding box center [334, 152] width 95 height 12
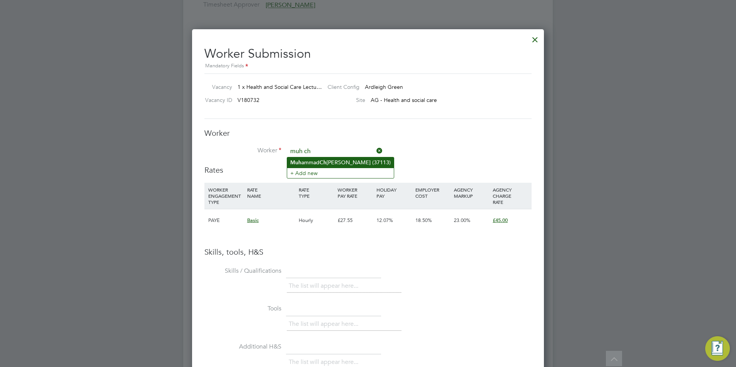
type input "Muhammad Choudhry (37113)"
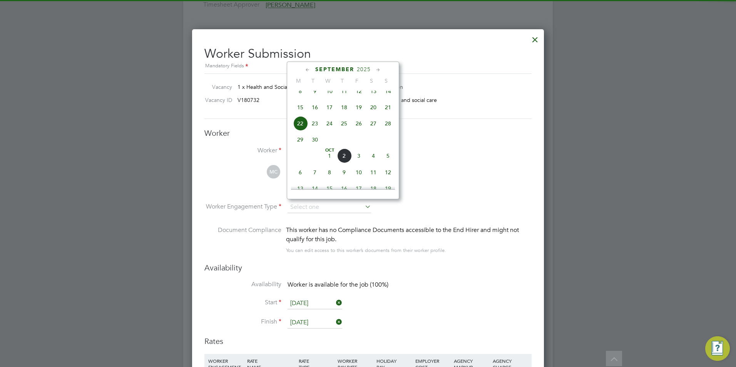
click at [307, 238] on div "This worker has no Compliance Documents accessible to the End Hirer and might n…" at bounding box center [408, 234] width 245 height 18
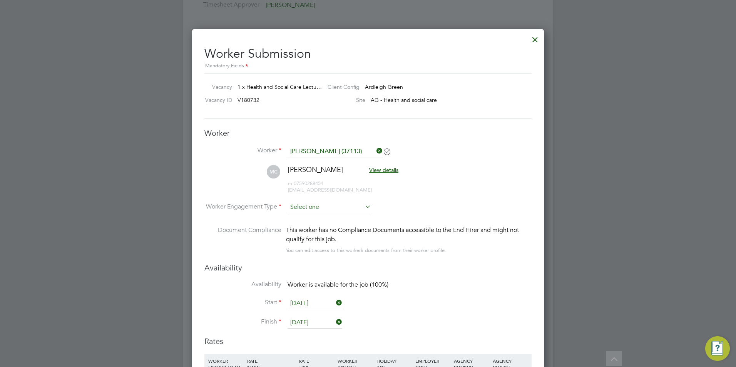
click at [329, 206] on input at bounding box center [328, 208] width 83 height 12
click at [320, 216] on li "Contract" at bounding box center [329, 218] width 84 height 10
type input "Contract"
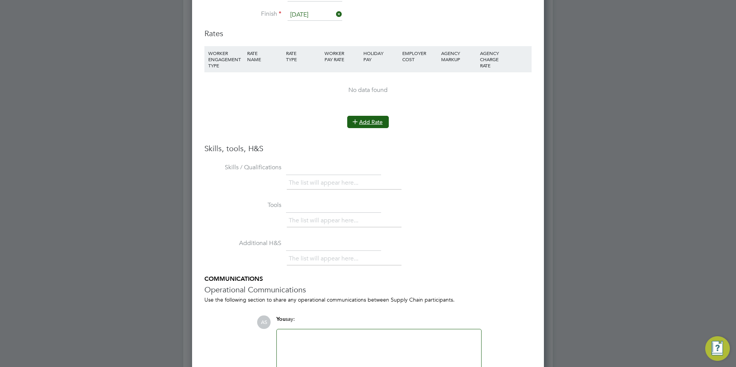
click at [361, 122] on button "Add Rate" at bounding box center [368, 122] width 42 height 12
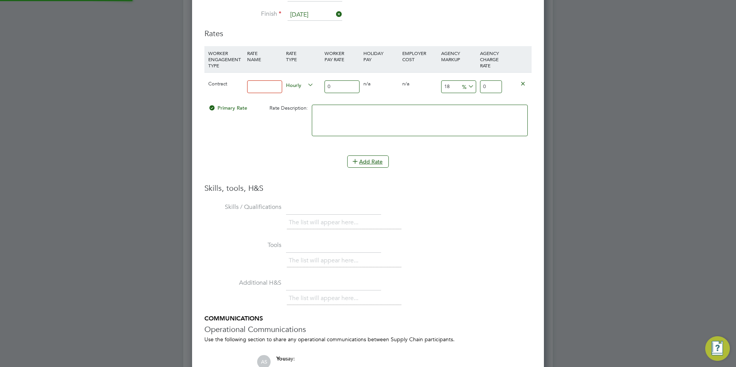
click at [248, 84] on input at bounding box center [264, 86] width 35 height 13
type input "BASIC"
click at [325, 84] on input "0" at bounding box center [341, 86] width 35 height 13
click at [329, 85] on input "0" at bounding box center [341, 86] width 35 height 13
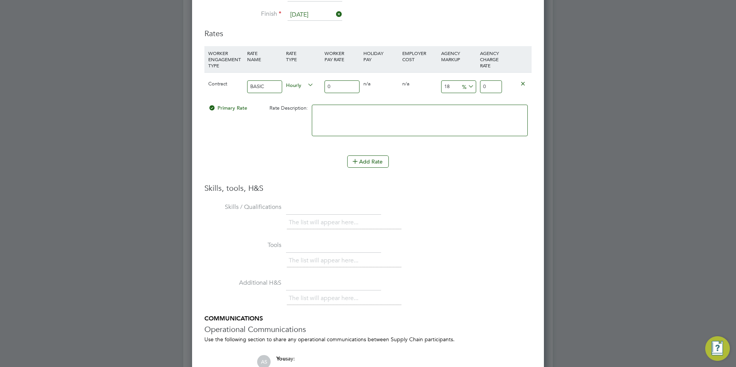
type input "4"
type input "4.72"
type input "45"
type input "53.1"
type input "45"
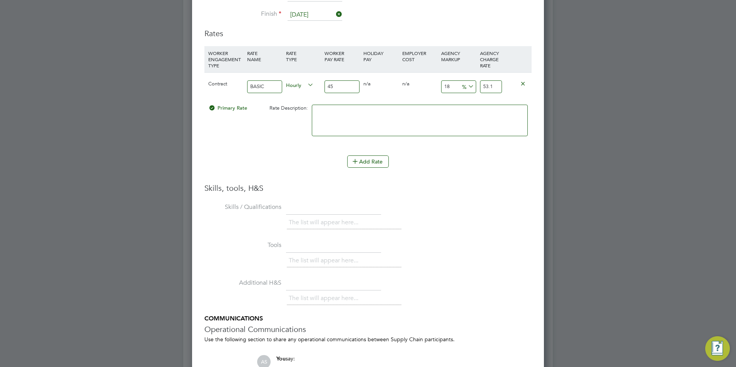
click at [455, 88] on input "18" at bounding box center [458, 86] width 35 height 13
type input "2"
type input "45.9"
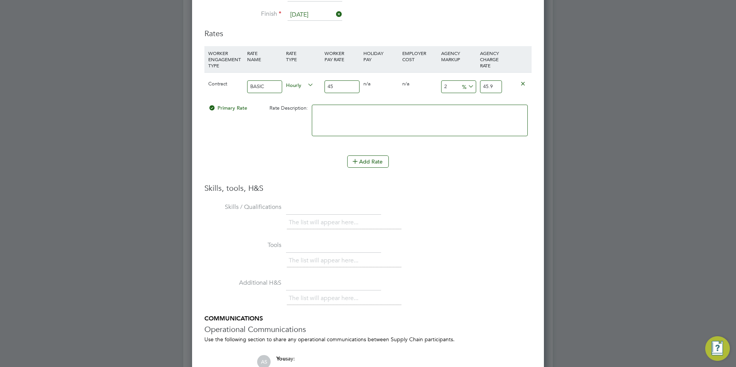
type input "23"
type input "55.35"
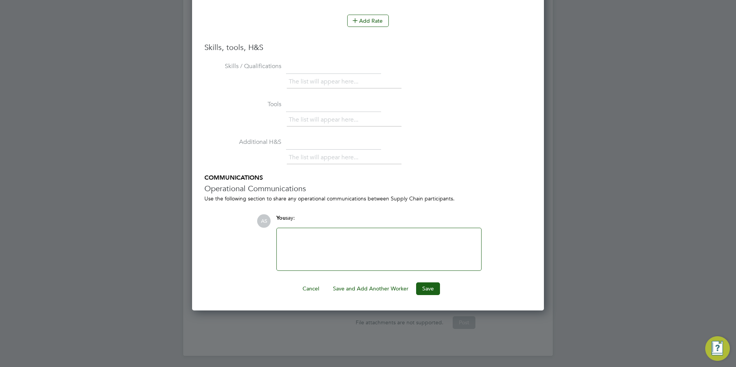
type input "23"
drag, startPoint x: 415, startPoint y: 289, endPoint x: 419, endPoint y: 290, distance: 3.9
click at [415, 290] on div "Cancel Save and Add Another Worker Save" at bounding box center [367, 288] width 327 height 12
click at [429, 285] on button "Save" at bounding box center [428, 288] width 24 height 12
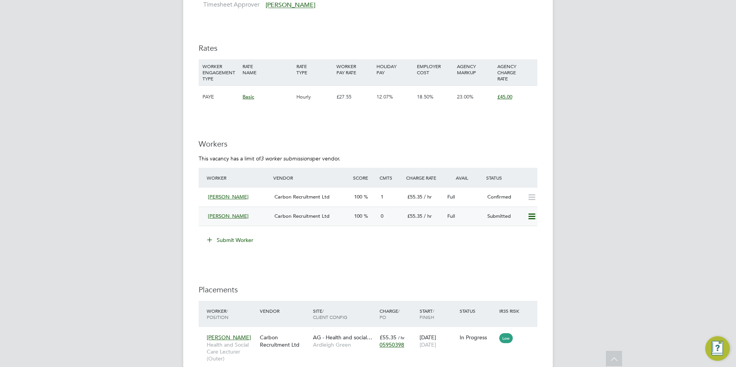
click at [442, 220] on div "£55.35 / hr" at bounding box center [424, 216] width 40 height 13
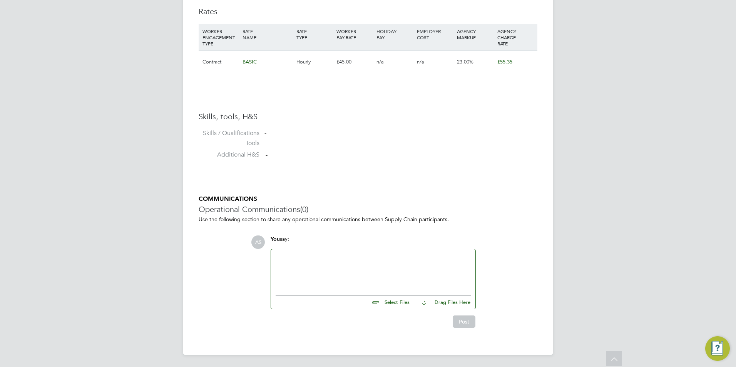
click at [387, 307] on div "Select Files Drag Files Here" at bounding box center [372, 300] width 195 height 17
click at [388, 304] on input "file" at bounding box center [412, 301] width 115 height 11
type input "C:\fakepath\Muhammad CV .doc"
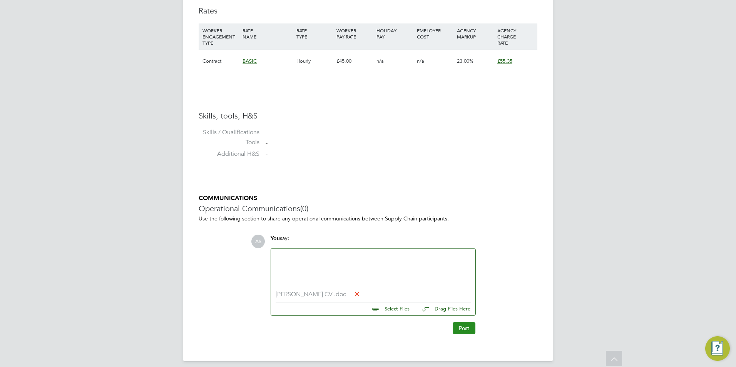
click at [464, 327] on button "Post" at bounding box center [463, 328] width 23 height 12
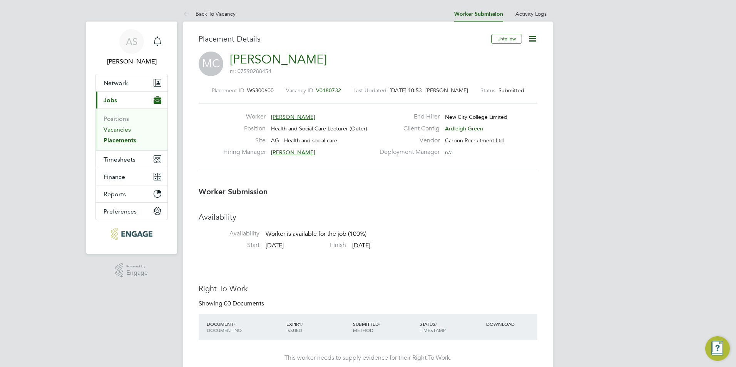
click at [122, 130] on link "Vacancies" at bounding box center [116, 129] width 27 height 7
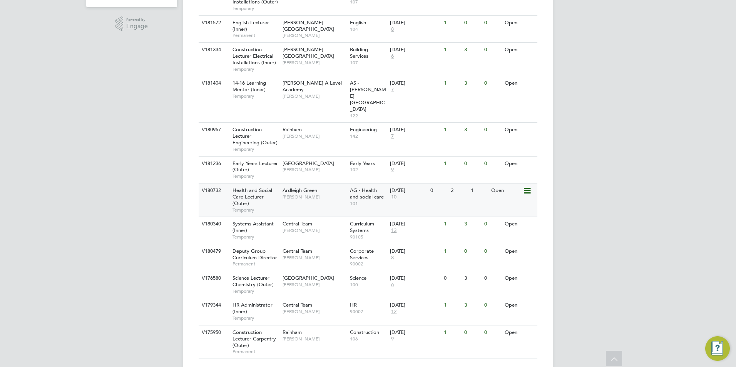
click at [277, 184] on div "Health and Social Care Lecturer (Outer) Temporary" at bounding box center [254, 200] width 54 height 33
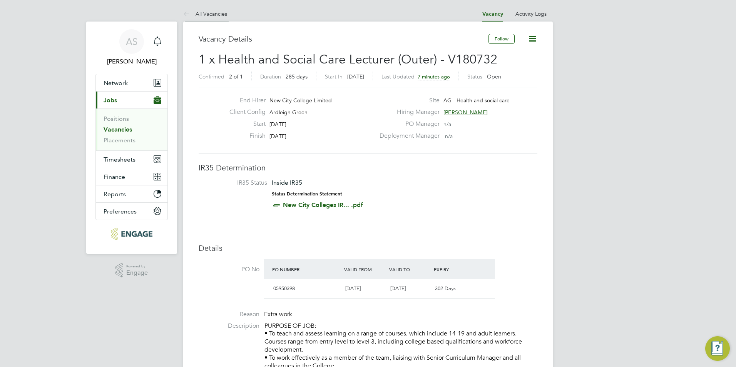
click at [222, 17] on li "All Vacancies" at bounding box center [205, 13] width 44 height 15
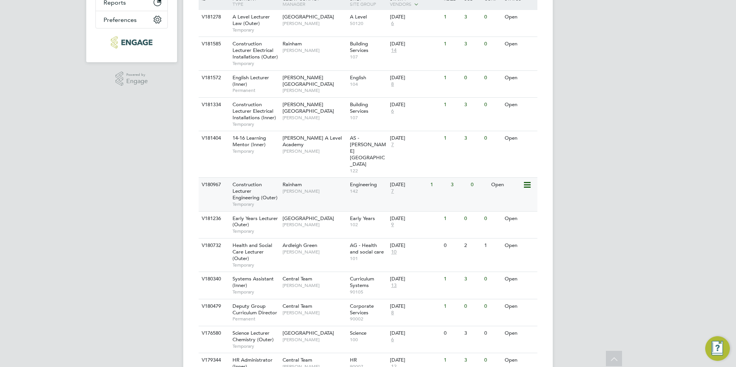
scroll to position [247, 0]
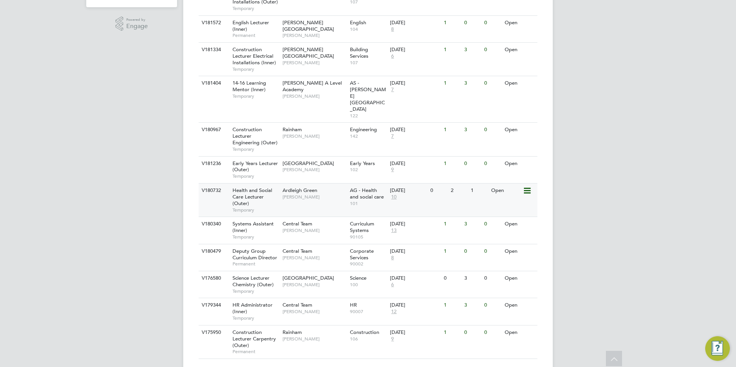
click at [298, 186] on div "V180732 Health and Social Care Lecturer (Outer) Temporary Ardleigh Green Roslyn…" at bounding box center [368, 199] width 339 height 33
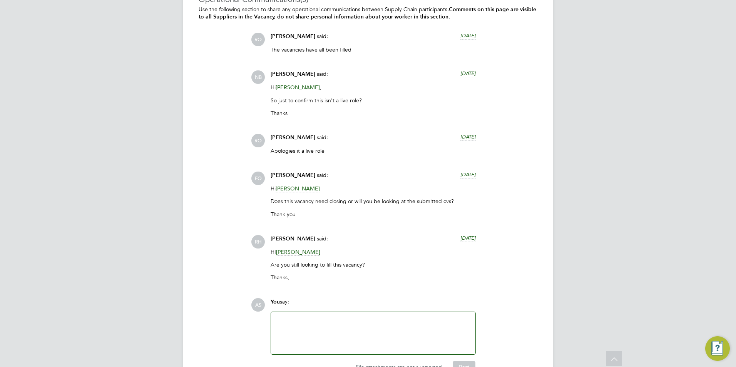
scroll to position [1583, 0]
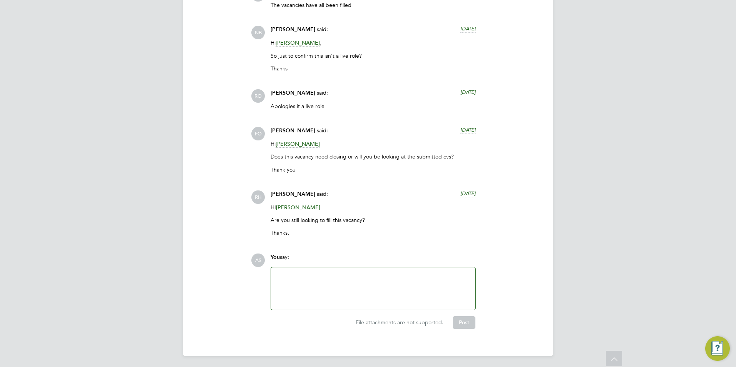
click at [342, 275] on div at bounding box center [372, 288] width 195 height 33
click at [349, 287] on div at bounding box center [372, 288] width 195 height 33
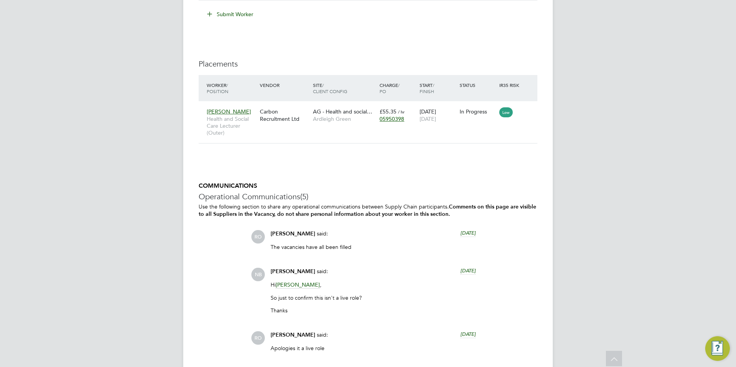
scroll to position [1308, 0]
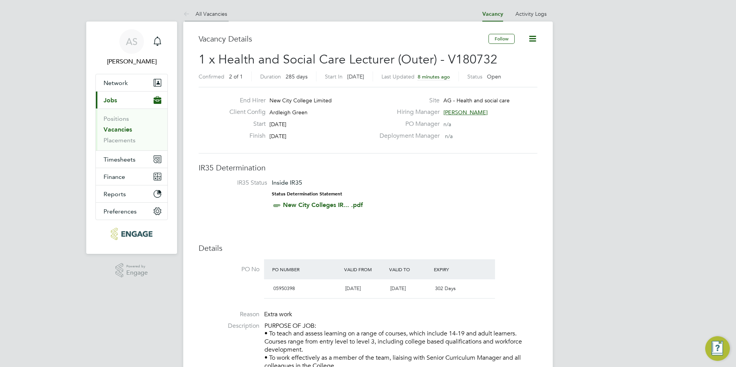
click at [216, 16] on link "All Vacancies" at bounding box center [205, 13] width 44 height 7
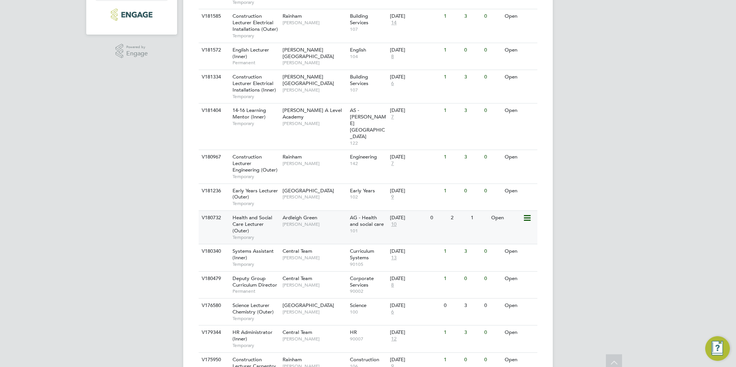
scroll to position [247, 0]
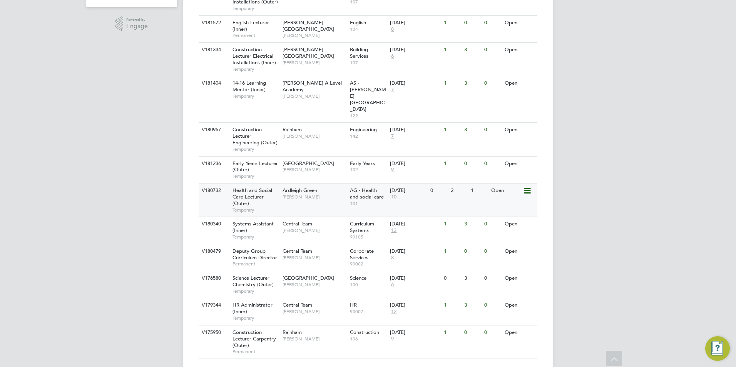
click at [300, 194] on span "[PERSON_NAME]" at bounding box center [313, 197] width 63 height 6
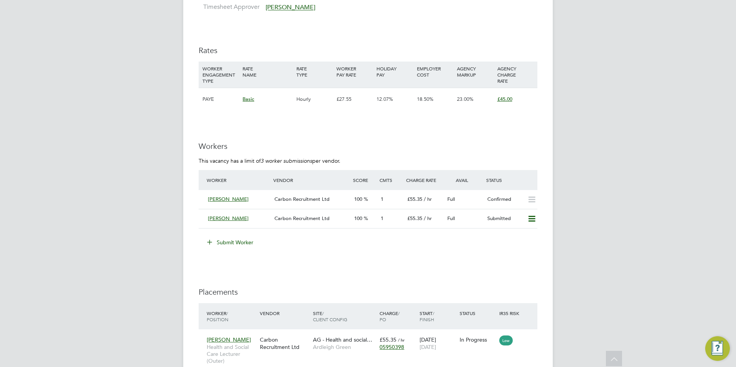
scroll to position [1154, 0]
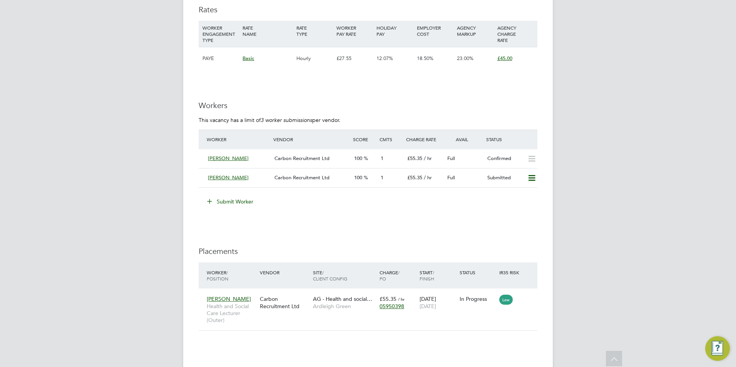
click at [242, 197] on button "Submit Worker" at bounding box center [231, 201] width 58 height 12
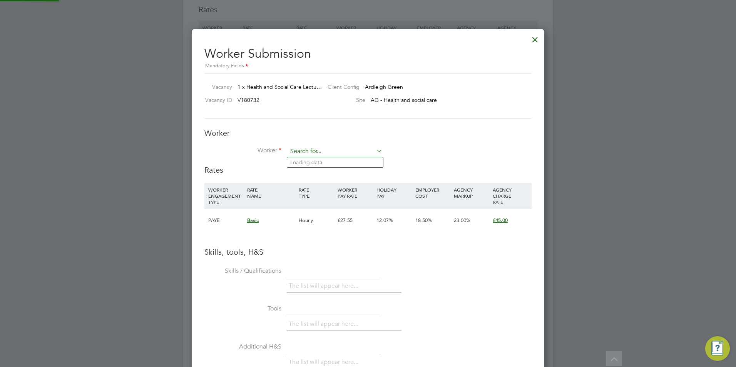
click at [354, 146] on input at bounding box center [334, 152] width 95 height 12
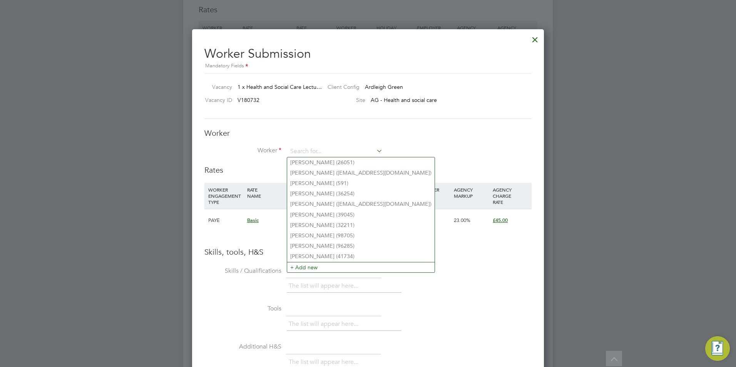
click at [159, 218] on div at bounding box center [368, 183] width 736 height 367
click at [359, 147] on input at bounding box center [334, 152] width 95 height 12
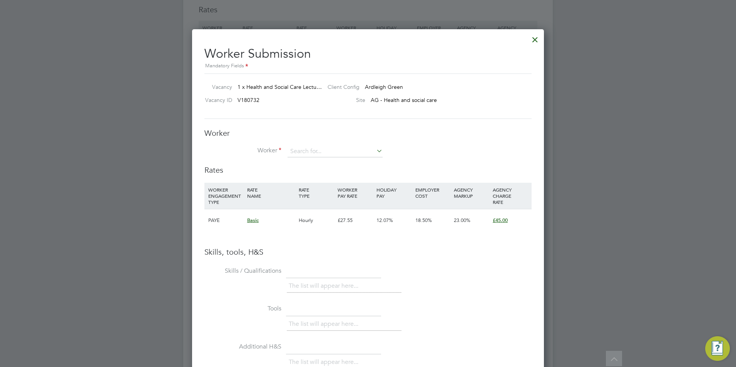
click at [505, 131] on h3 "Worker" at bounding box center [367, 133] width 327 height 10
click at [538, 45] on div at bounding box center [535, 38] width 14 height 14
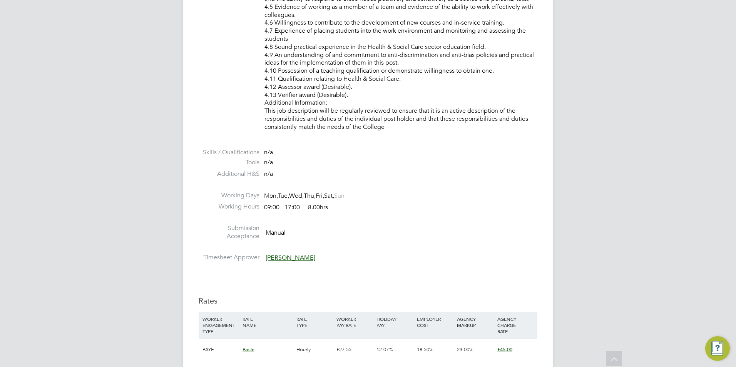
scroll to position [0, 0]
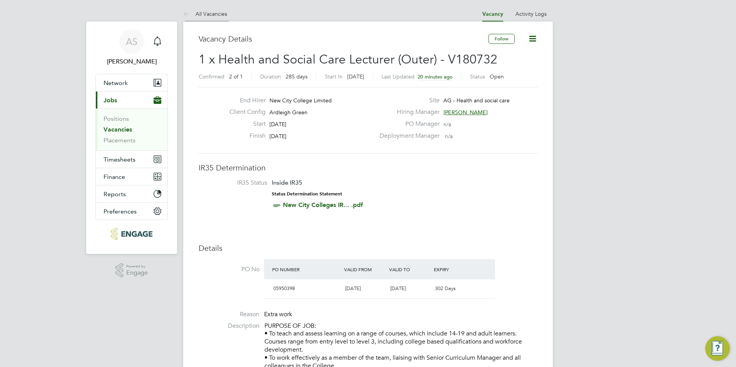
click at [214, 12] on link "All Vacancies" at bounding box center [205, 13] width 44 height 7
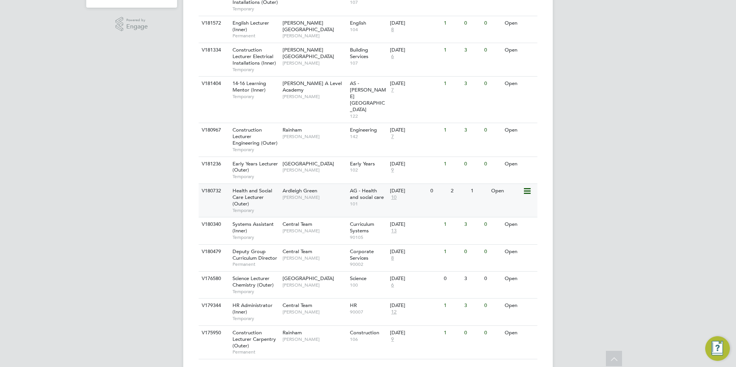
scroll to position [247, 0]
click at [309, 194] on span "[PERSON_NAME]" at bounding box center [313, 197] width 63 height 6
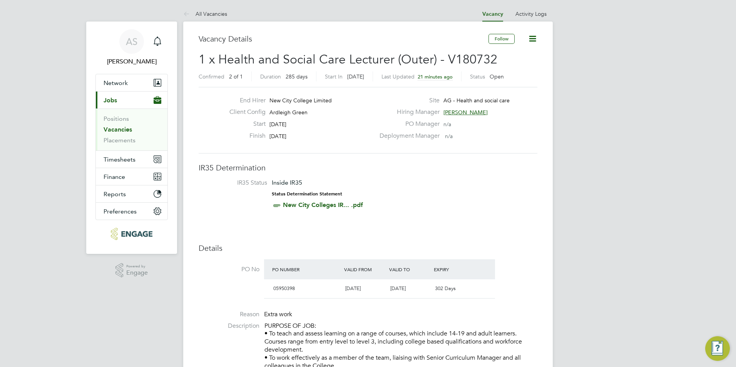
click at [215, 7] on li "All Vacancies" at bounding box center [205, 13] width 44 height 15
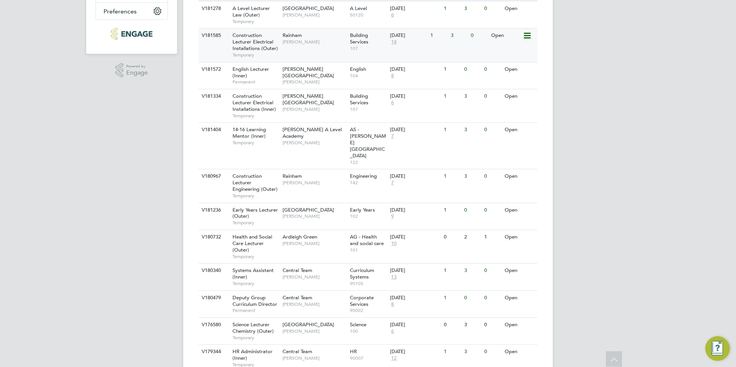
scroll to position [247, 0]
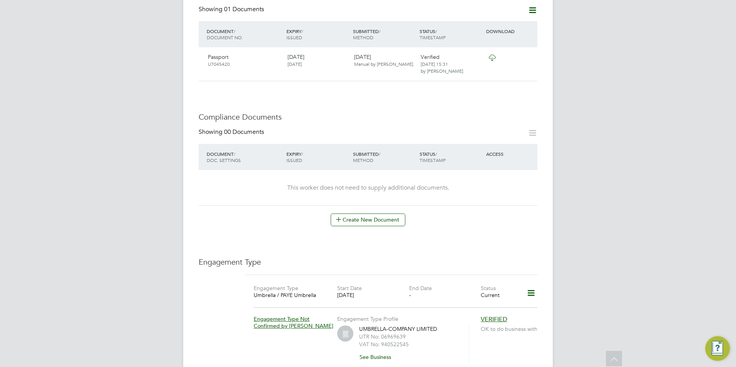
scroll to position [247, 0]
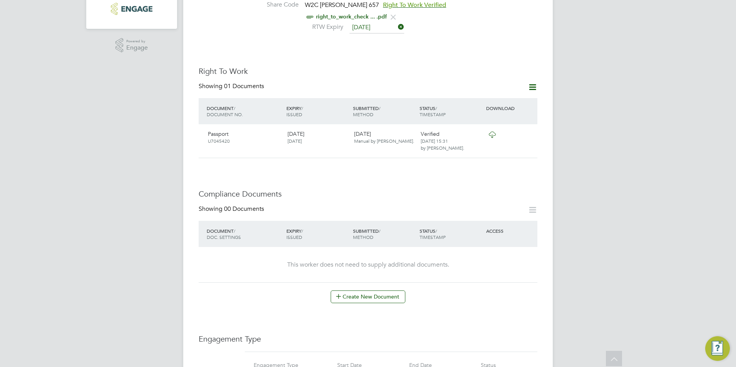
click at [529, 82] on icon at bounding box center [532, 87] width 10 height 10
click at [506, 96] on li "Add Right To Work Document" at bounding box center [489, 97] width 93 height 11
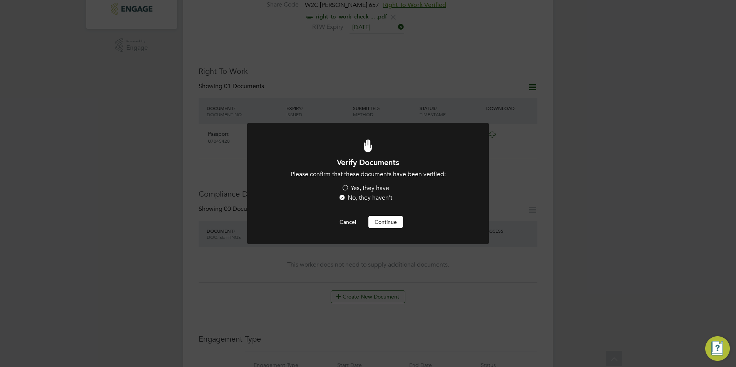
click at [379, 222] on button "Continue" at bounding box center [385, 222] width 35 height 12
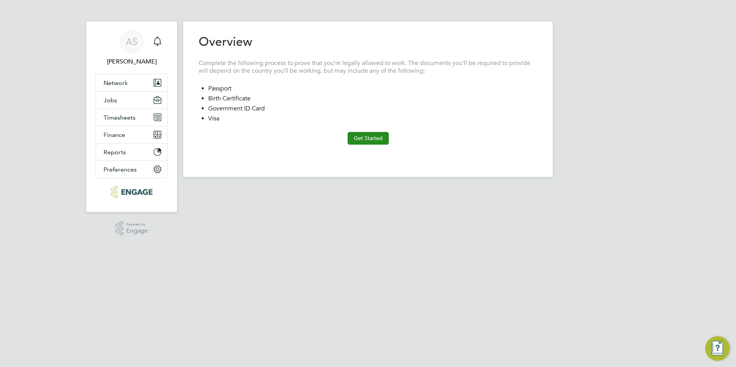
click at [380, 141] on button "Get Started" at bounding box center [367, 138] width 41 height 12
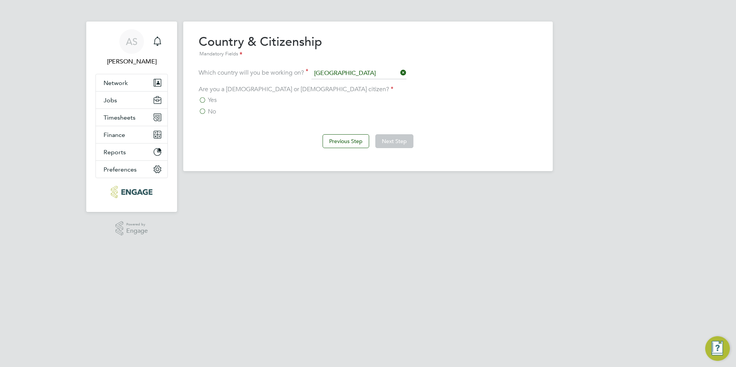
click at [215, 103] on span "Yes" at bounding box center [212, 100] width 9 height 8
click at [0, 0] on input "Yes" at bounding box center [0, 0] width 0 height 0
click at [400, 139] on button "Next Step" at bounding box center [394, 141] width 38 height 14
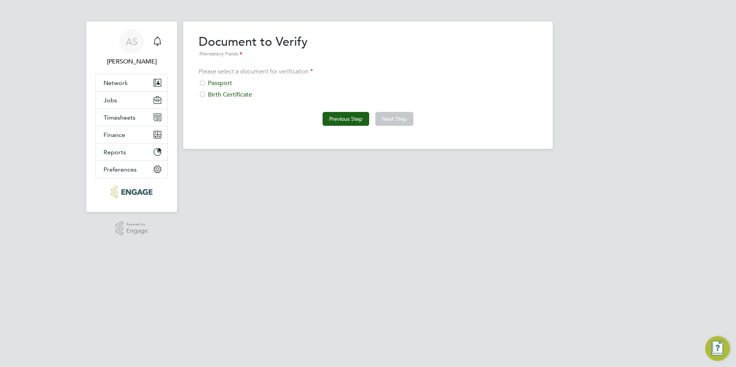
click at [353, 121] on button "Previous Step" at bounding box center [345, 119] width 47 height 14
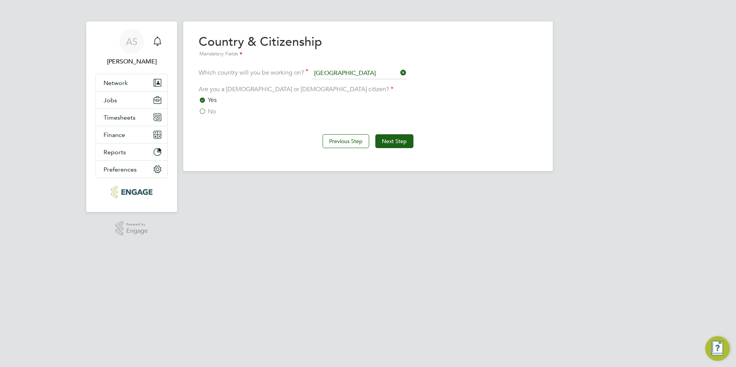
click at [212, 110] on span "No" at bounding box center [212, 112] width 8 height 8
click at [0, 0] on input "No" at bounding box center [0, 0] width 0 height 0
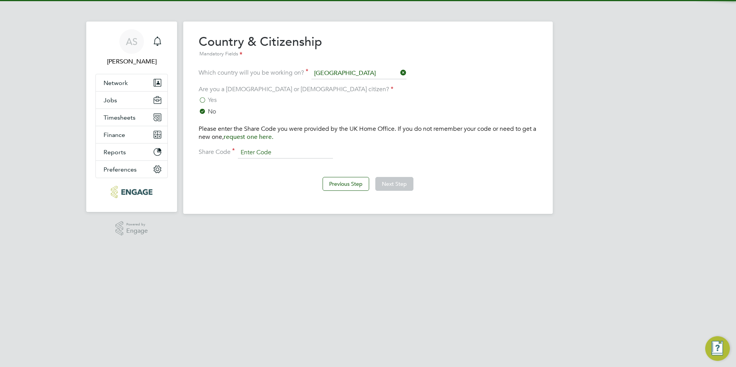
click at [262, 152] on input at bounding box center [285, 153] width 95 height 12
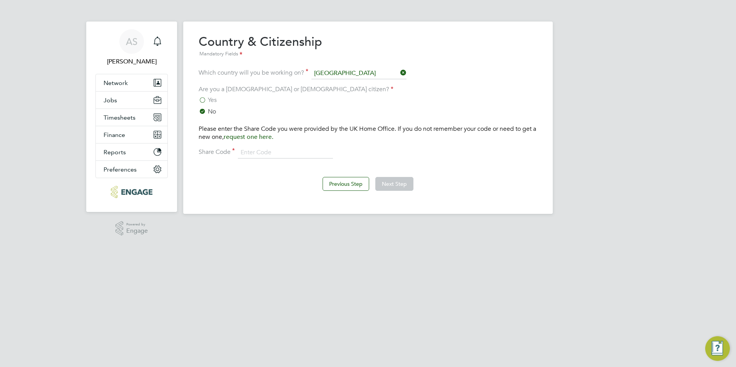
click at [217, 175] on div "Previous Step Next Step" at bounding box center [368, 183] width 339 height 31
click at [302, 155] on input at bounding box center [285, 153] width 95 height 12
click at [138, 87] on button "Network" at bounding box center [132, 82] width 72 height 17
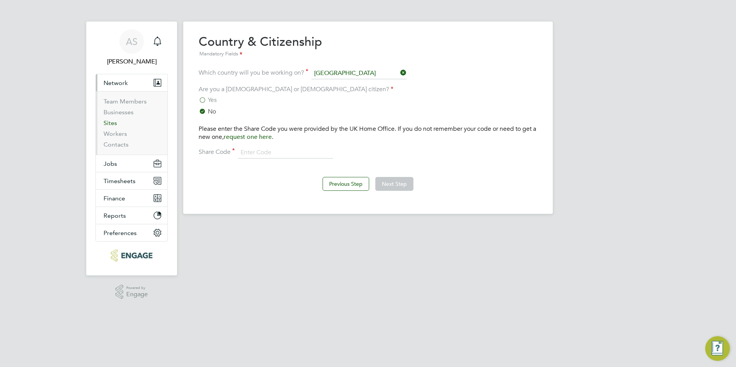
click at [110, 126] on link "Sites" at bounding box center [109, 122] width 13 height 7
click at [110, 129] on li "Sites" at bounding box center [132, 124] width 58 height 11
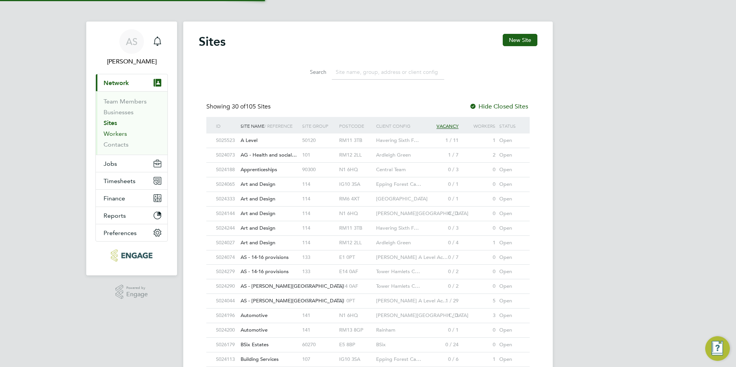
click at [112, 134] on link "Workers" at bounding box center [114, 133] width 23 height 7
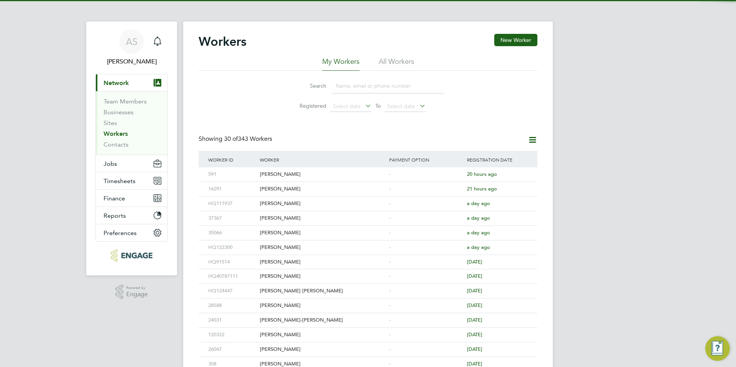
drag, startPoint x: 332, startPoint y: 84, endPoint x: 337, endPoint y: 87, distance: 5.5
click at [332, 84] on input at bounding box center [388, 85] width 112 height 15
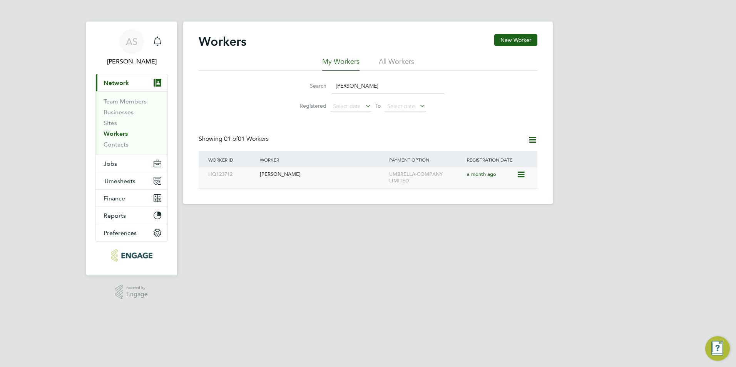
type input "dona"
click at [282, 182] on div "Dona Donald" at bounding box center [322, 174] width 129 height 14
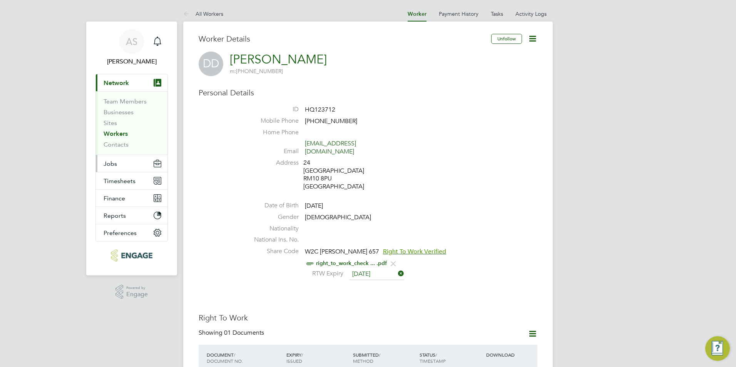
click at [124, 167] on button "Jobs" at bounding box center [132, 163] width 72 height 17
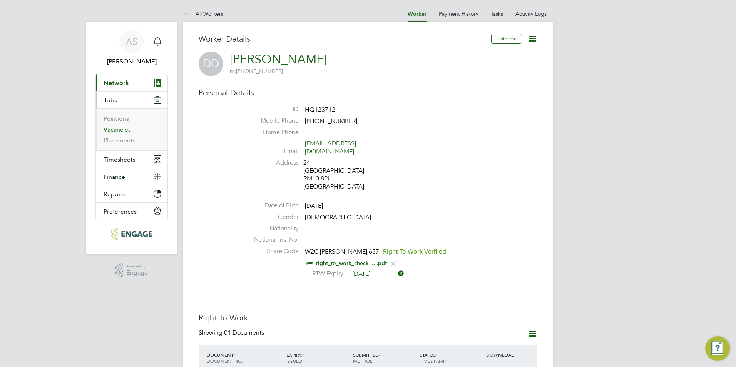
click at [118, 133] on link "Vacancies" at bounding box center [116, 129] width 27 height 7
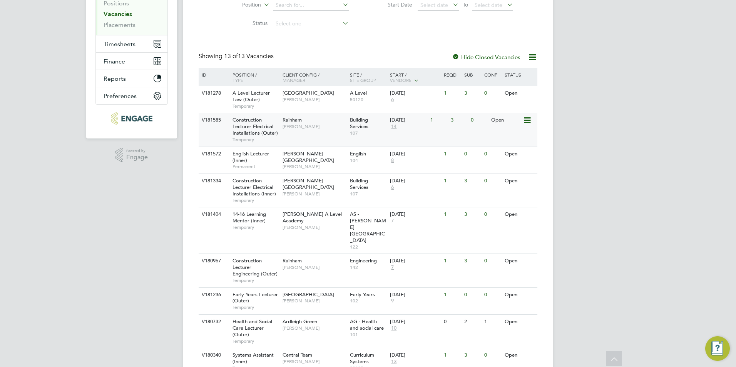
scroll to position [247, 0]
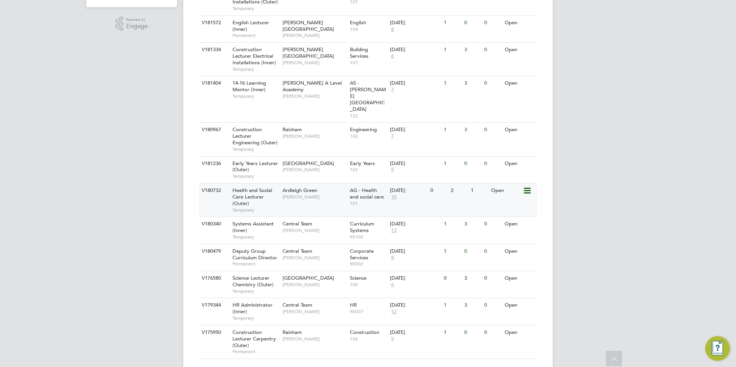
click at [299, 187] on span "Ardleigh Green" at bounding box center [299, 190] width 35 height 7
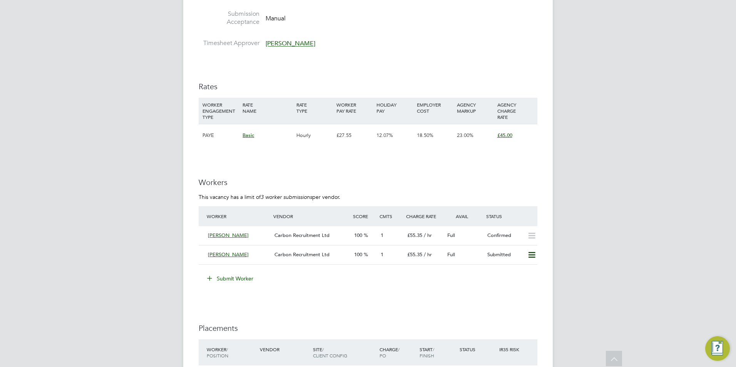
scroll to position [1193, 0]
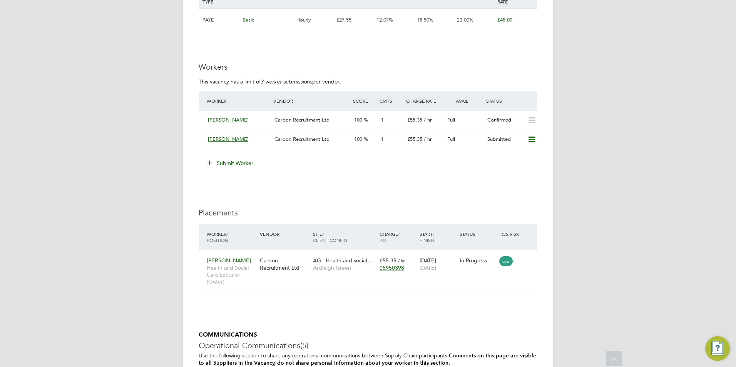
click at [238, 158] on button "Submit Worker" at bounding box center [231, 163] width 58 height 12
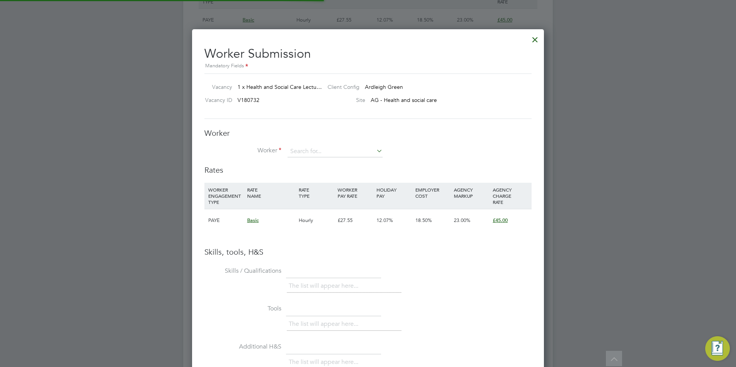
scroll to position [23, 52]
click at [329, 139] on div "Worker Worker Worker Engagement Type" at bounding box center [367, 146] width 327 height 37
click at [324, 145] on div "Worker Worker Worker Engagement Type" at bounding box center [367, 146] width 327 height 37
click at [318, 150] on input at bounding box center [334, 152] width 95 height 12
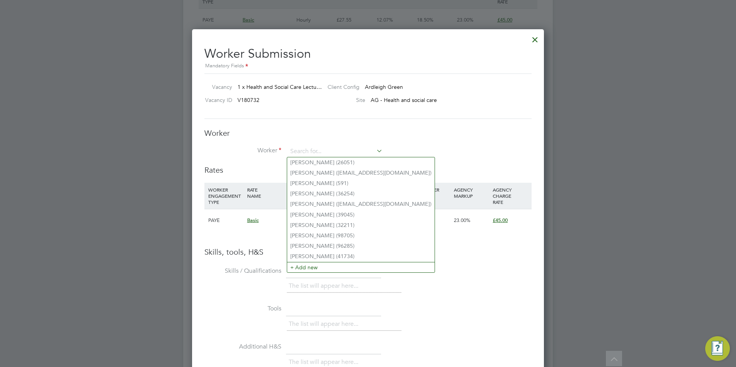
click at [534, 40] on div at bounding box center [535, 38] width 14 height 14
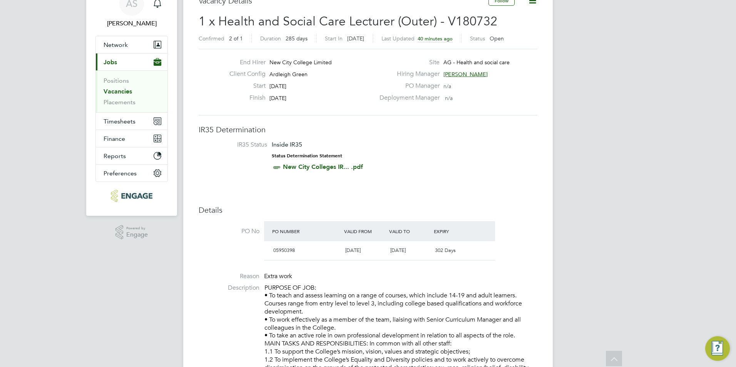
scroll to position [0, 0]
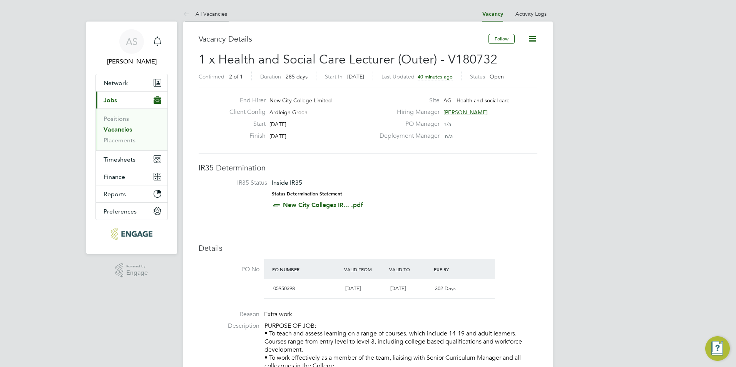
click at [193, 13] on icon at bounding box center [188, 15] width 10 height 10
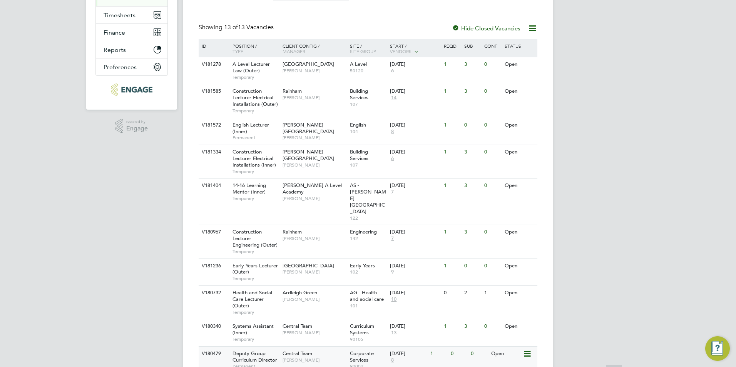
scroll to position [247, 0]
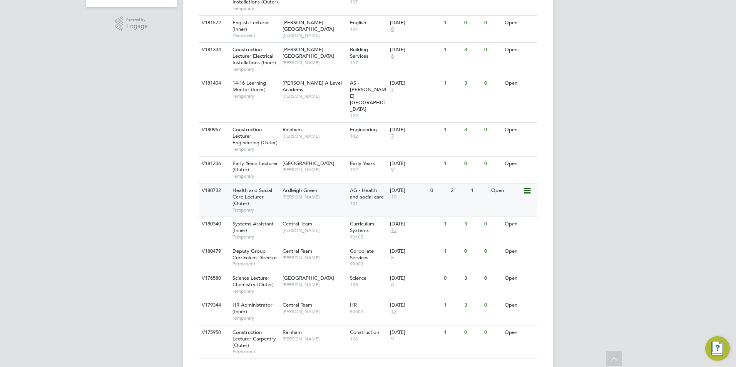
click at [295, 194] on span "[PERSON_NAME]" at bounding box center [313, 197] width 63 height 6
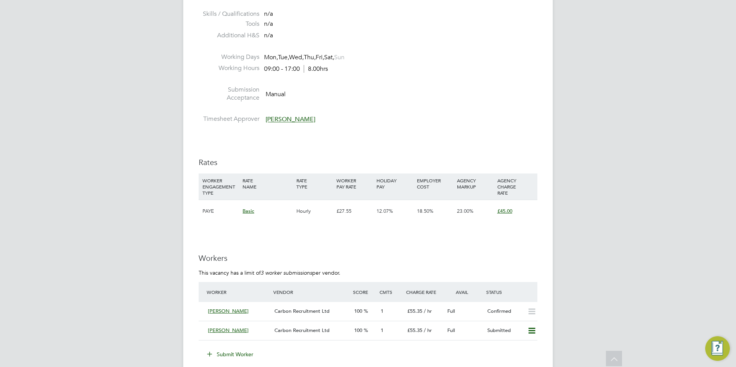
scroll to position [1077, 0]
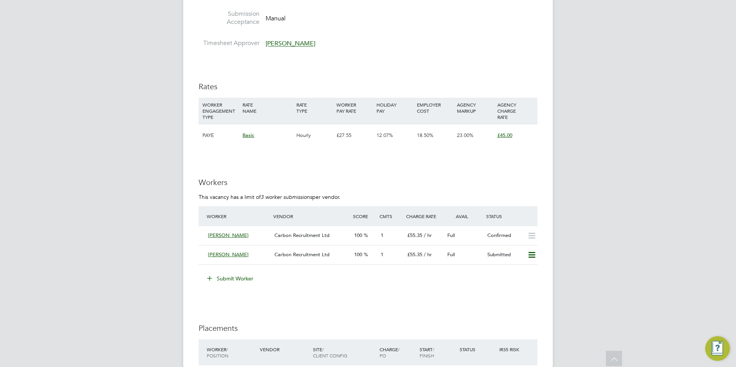
click at [230, 279] on button "Submit Worker" at bounding box center [231, 278] width 58 height 12
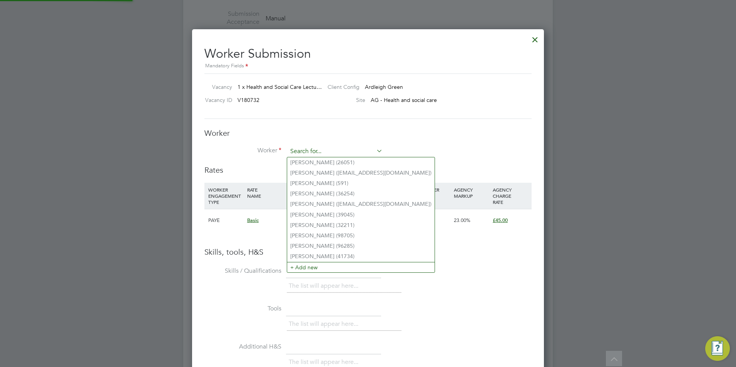
click at [301, 146] on input at bounding box center [334, 152] width 95 height 12
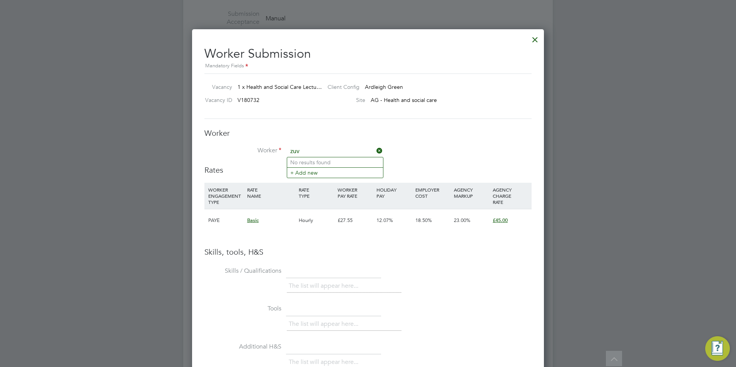
type input "zuv"
click at [137, 112] on div at bounding box center [368, 183] width 736 height 367
click at [535, 38] on div at bounding box center [535, 38] width 14 height 14
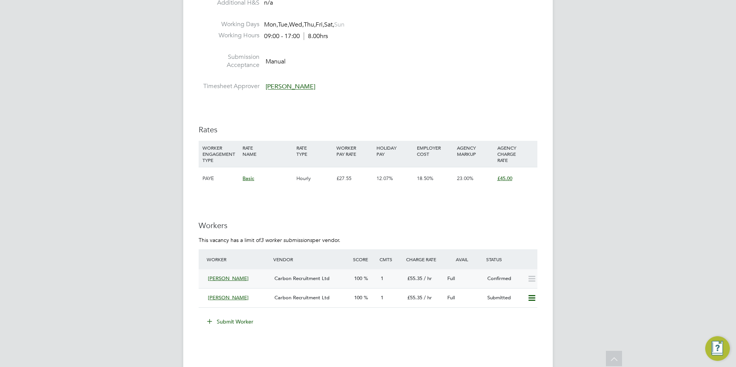
scroll to position [1077, 0]
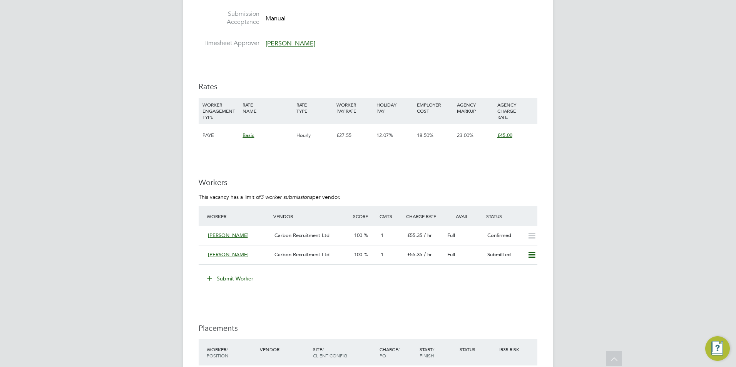
click at [240, 272] on li "Worker Vendor Score Cmts Charge Rate Avail Status Florence Obabiyi Carbon Recru…" at bounding box center [368, 239] width 339 height 66
click at [238, 277] on button "Submit Worker" at bounding box center [231, 278] width 58 height 12
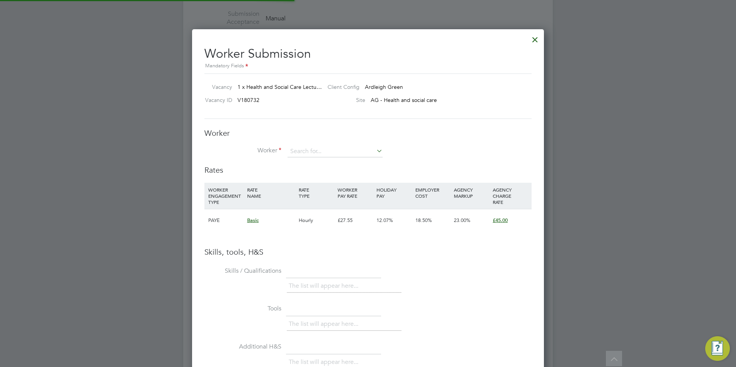
scroll to position [12, 200]
click at [309, 148] on input at bounding box center [334, 152] width 95 height 12
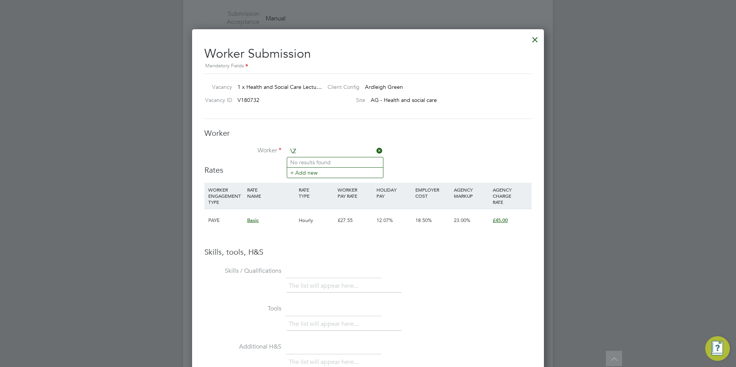
type input "\"
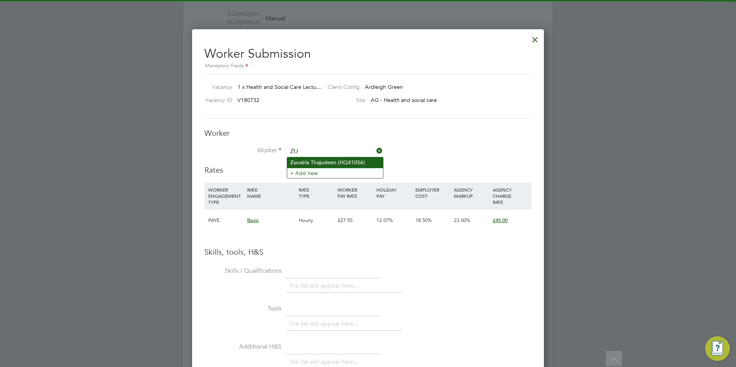
click at [329, 158] on li "Zu vairia Thajudeen (HQ41056)" at bounding box center [335, 162] width 96 height 10
type input "Zuvairia Thajudeen (HQ41056)"
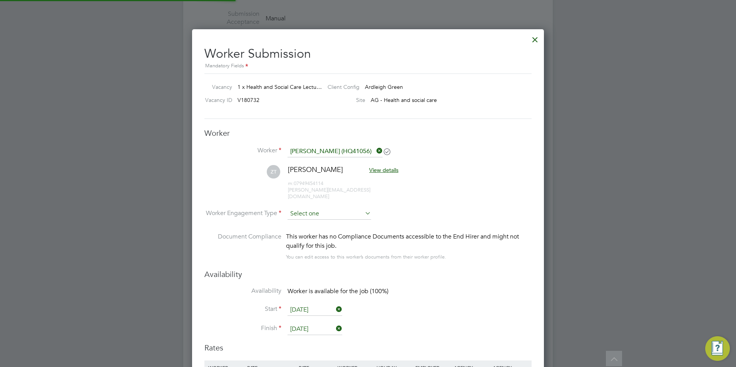
click at [325, 208] on input at bounding box center [328, 214] width 83 height 12
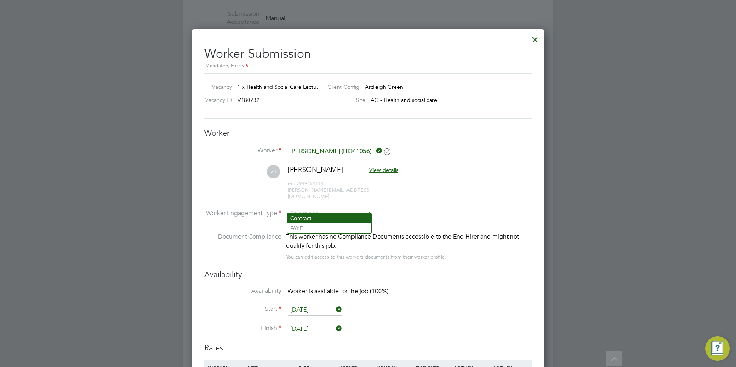
click at [322, 220] on li "Contract" at bounding box center [329, 218] width 84 height 10
type input "Contract"
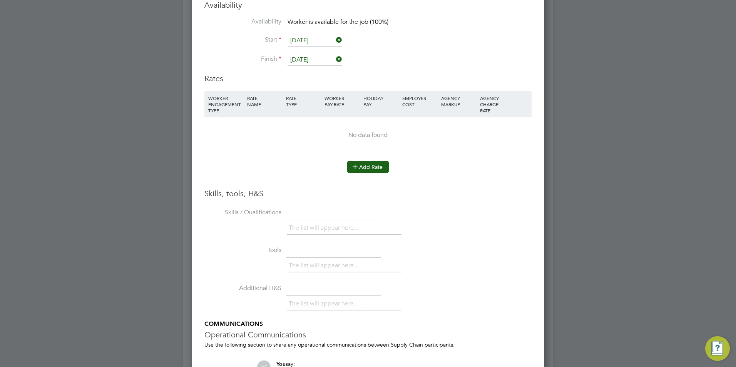
click at [377, 162] on button "Add Rate" at bounding box center [368, 167] width 42 height 12
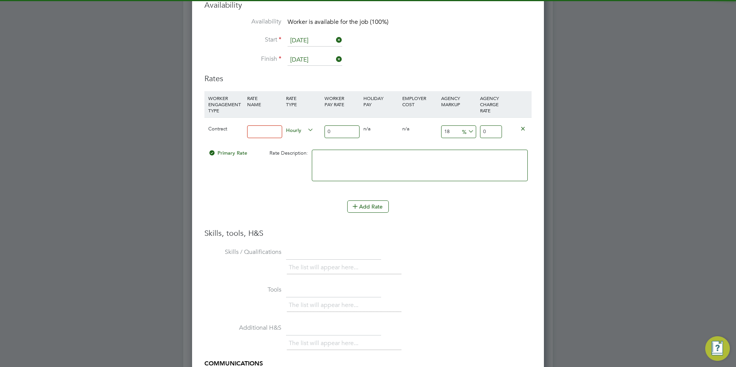
click at [250, 125] on input at bounding box center [264, 131] width 35 height 13
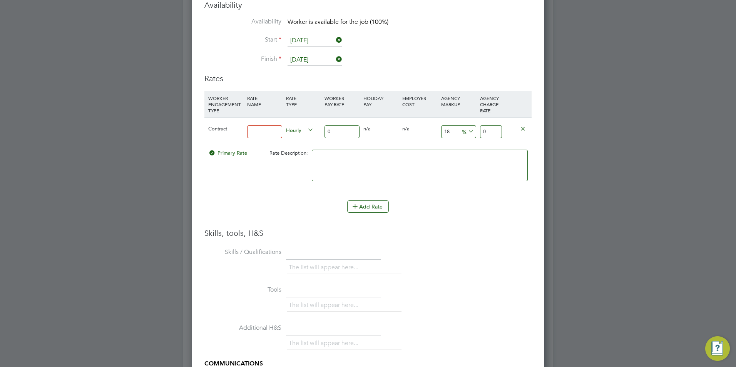
type input "BASIC"
click at [274, 129] on input "BASIC" at bounding box center [264, 131] width 35 height 13
click at [272, 126] on input "BASIC" at bounding box center [264, 131] width 35 height 13
click at [334, 125] on input "0" at bounding box center [341, 131] width 35 height 13
drag, startPoint x: 336, startPoint y: 124, endPoint x: 317, endPoint y: 126, distance: 19.8
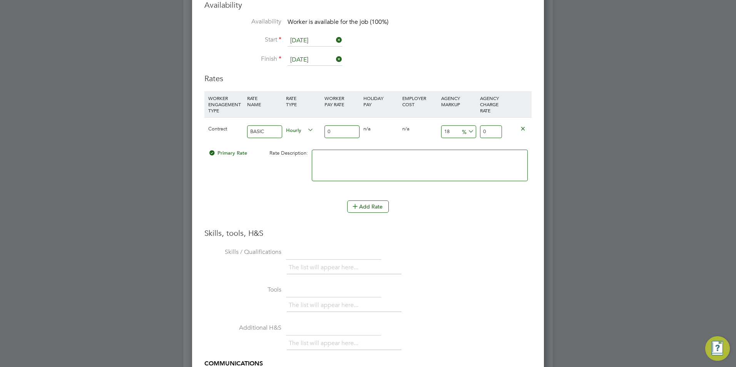
click at [317, 126] on div "Contract BASIC Hourly 0 0 n/a 0 n/a 18 0 % 0" at bounding box center [367, 131] width 327 height 28
type input "4"
type input "4.72"
type input "40"
type input "47.2"
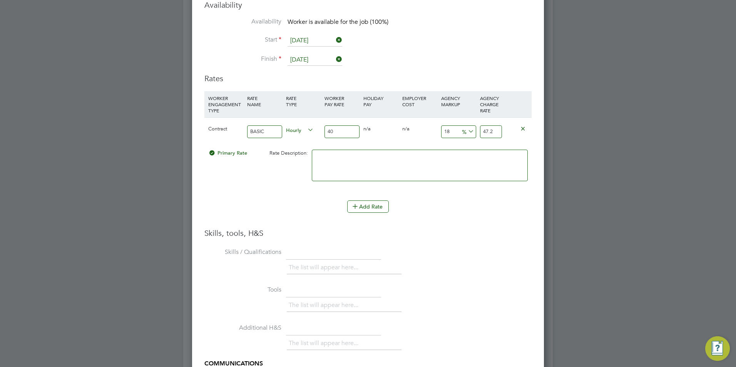
type input "40"
click at [457, 127] on input "18" at bounding box center [458, 131] width 35 height 13
type input "2"
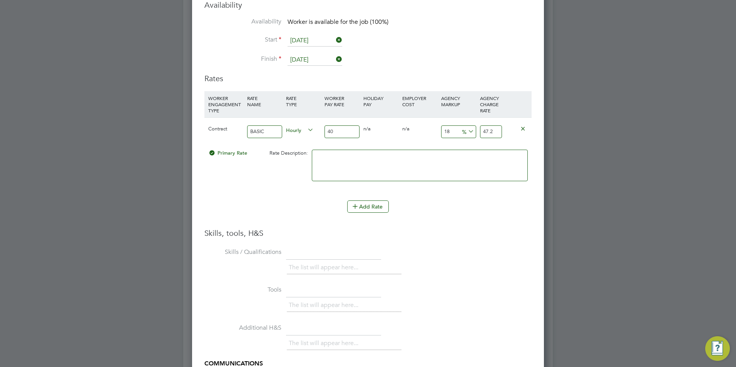
type input "40.8"
type input "23"
type input "49.2"
type input "23"
click at [476, 146] on div at bounding box center [420, 169] width 220 height 47
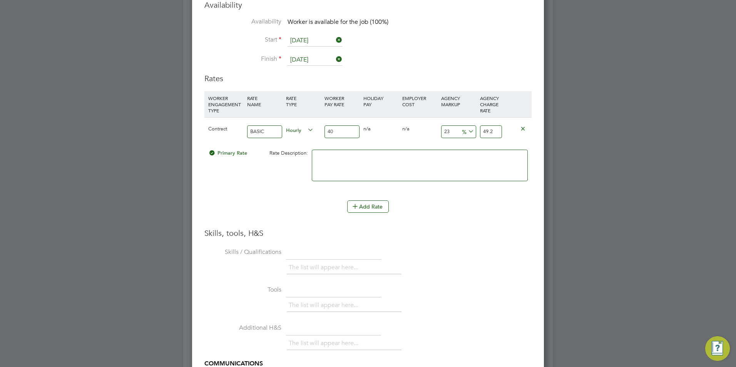
click at [345, 125] on input "40" at bounding box center [341, 131] width 35 height 13
type input "4"
type input "4.92"
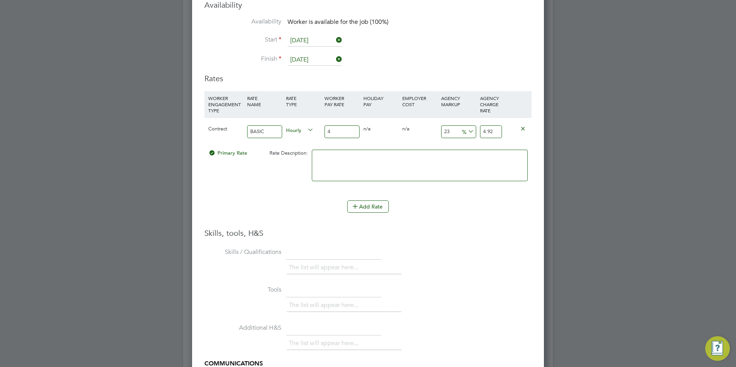
type input "45"
type input "55.35"
type input "45"
click at [380, 152] on textarea at bounding box center [420, 166] width 216 height 32
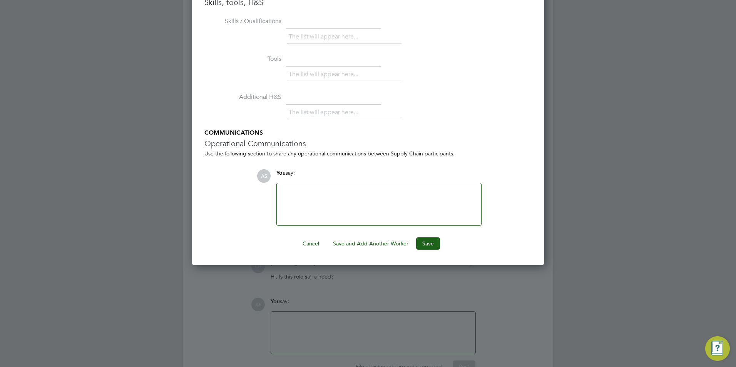
click at [433, 243] on button "Save" at bounding box center [428, 243] width 24 height 12
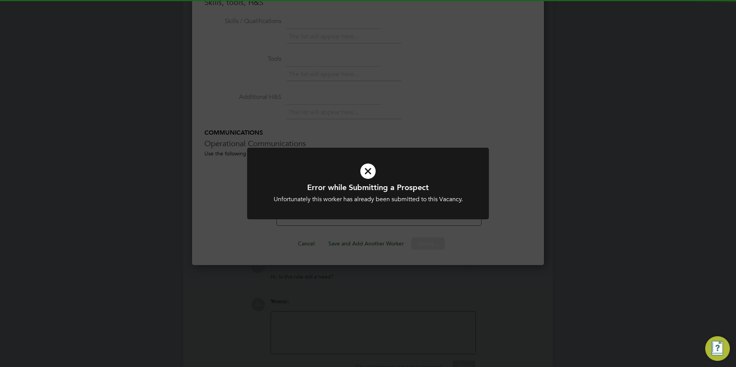
click at [399, 207] on div at bounding box center [368, 184] width 242 height 72
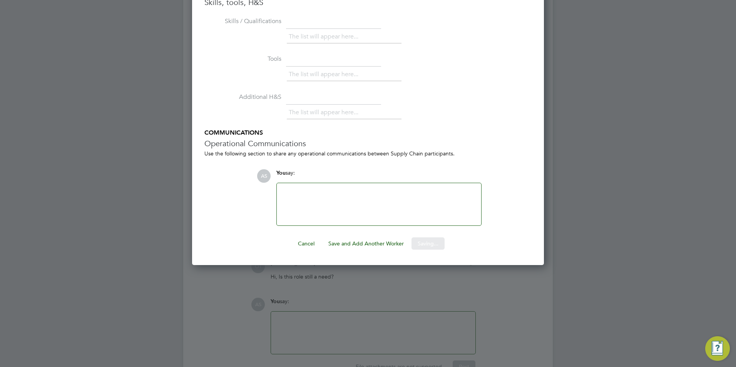
click at [73, 194] on div at bounding box center [368, 183] width 736 height 367
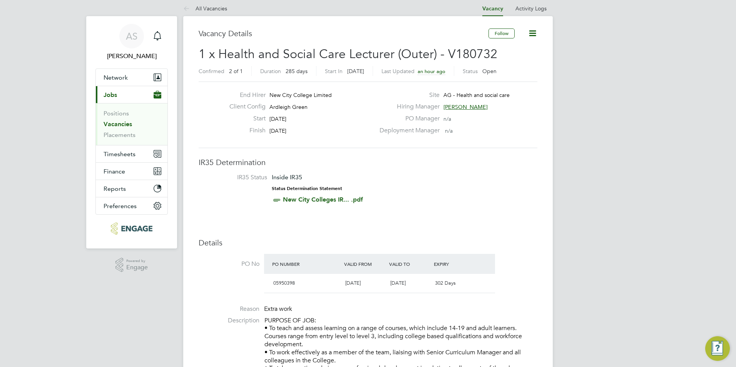
scroll to position [0, 0]
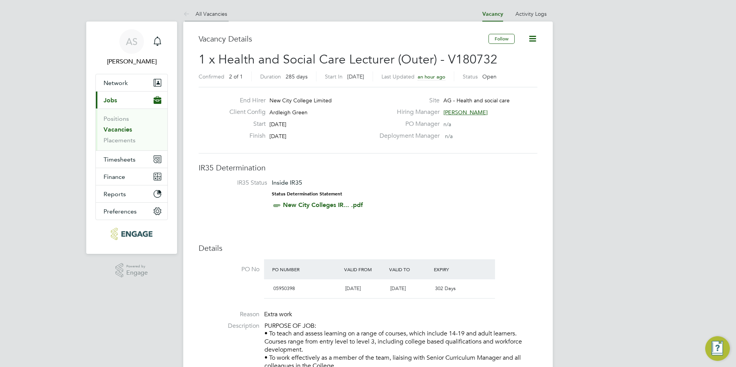
click at [215, 15] on link "All Vacancies" at bounding box center [205, 13] width 44 height 7
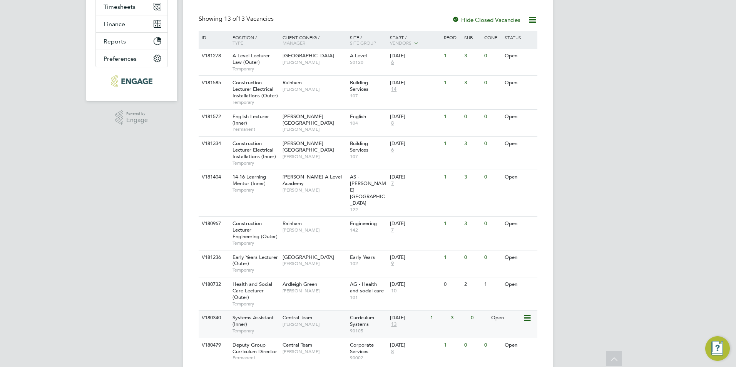
scroll to position [208, 0]
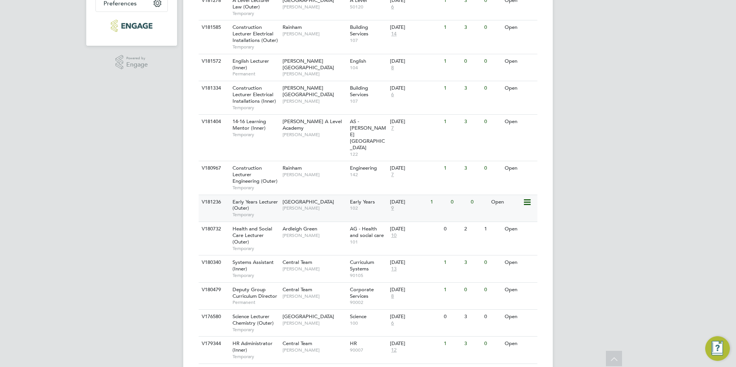
click at [309, 195] on div "Epping Forest Campus Carolina Cadete Borges" at bounding box center [313, 205] width 67 height 20
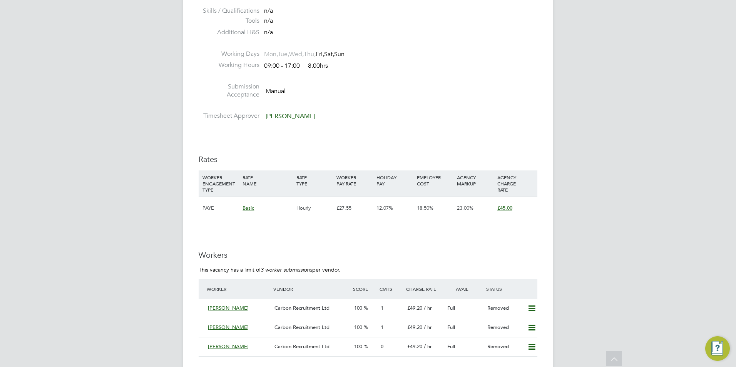
scroll to position [1308, 0]
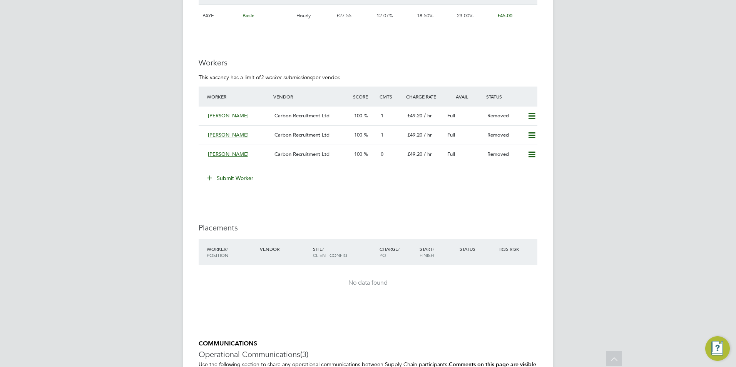
click at [238, 181] on button "Submit Worker" at bounding box center [231, 178] width 58 height 12
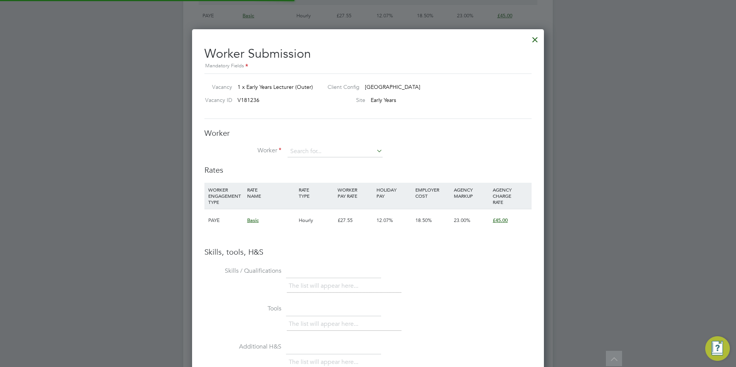
scroll to position [12, 200]
click at [308, 151] on input at bounding box center [334, 152] width 95 height 12
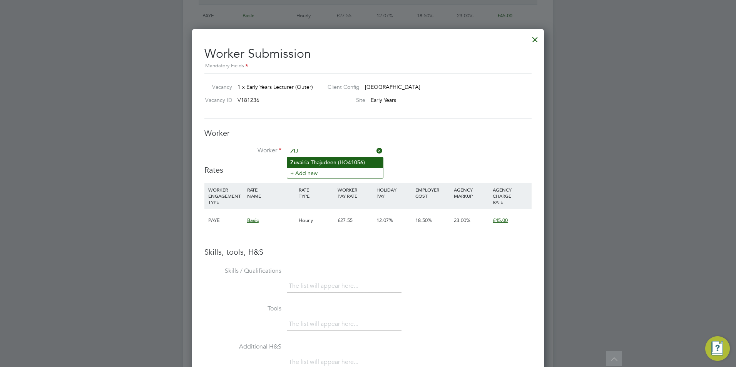
click at [352, 165] on li "Zu vairia Thajudeen (HQ41056)" at bounding box center [335, 162] width 96 height 10
type input "[PERSON_NAME] (HQ41056)"
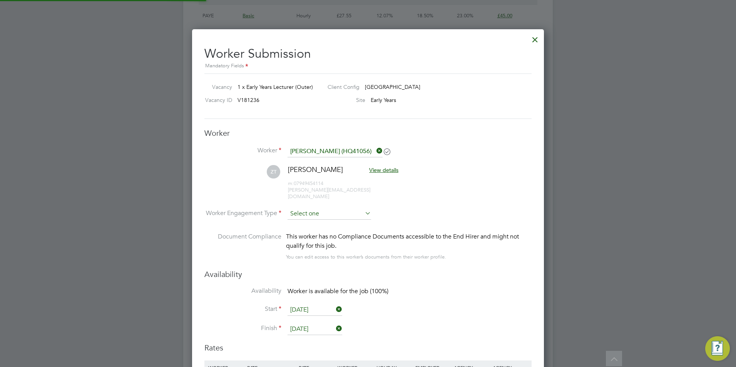
click at [322, 208] on input at bounding box center [328, 214] width 83 height 12
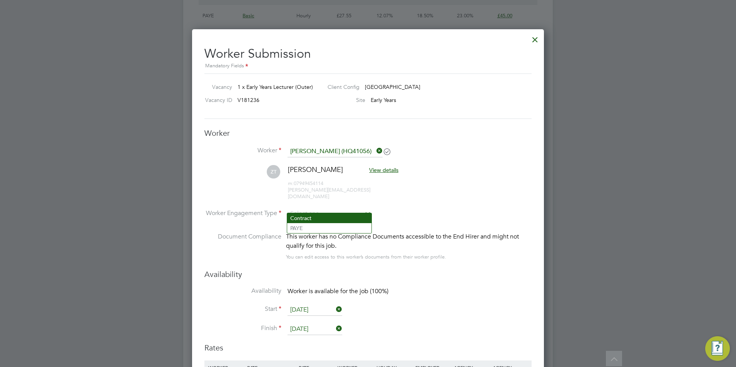
click at [324, 217] on li "Contract" at bounding box center [329, 218] width 84 height 10
type input "Contract"
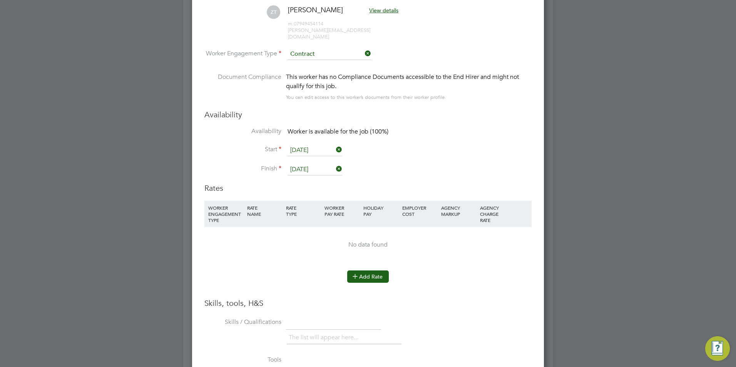
click at [360, 270] on button "Add Rate" at bounding box center [368, 276] width 42 height 12
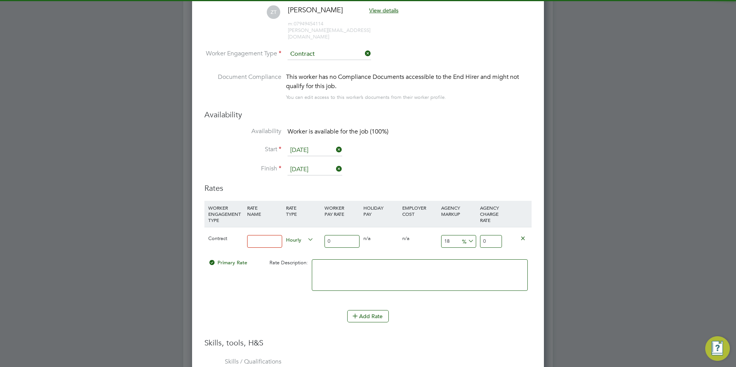
click at [264, 235] on input at bounding box center [264, 241] width 35 height 13
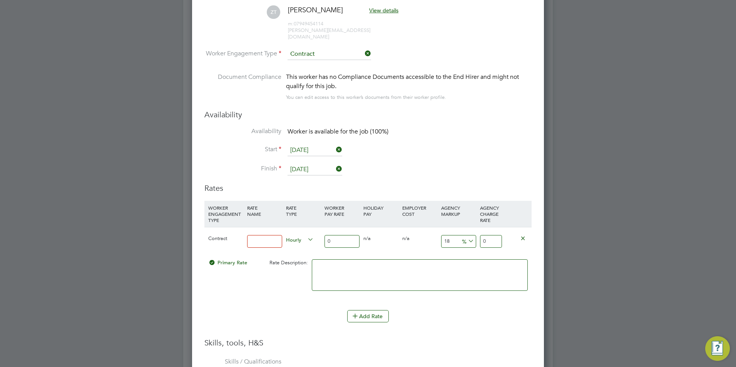
type input "BASIC"
click at [346, 235] on input "0" at bounding box center [341, 241] width 35 height 13
type input "4"
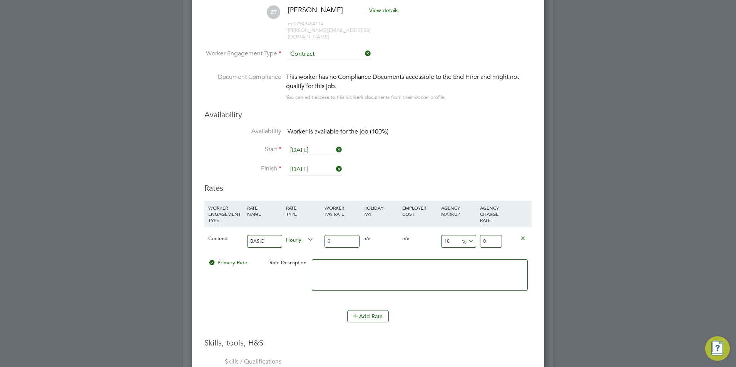
type input "4.72"
type input "45"
type input "53.1"
type input "45"
click at [401, 270] on textarea at bounding box center [420, 275] width 216 height 32
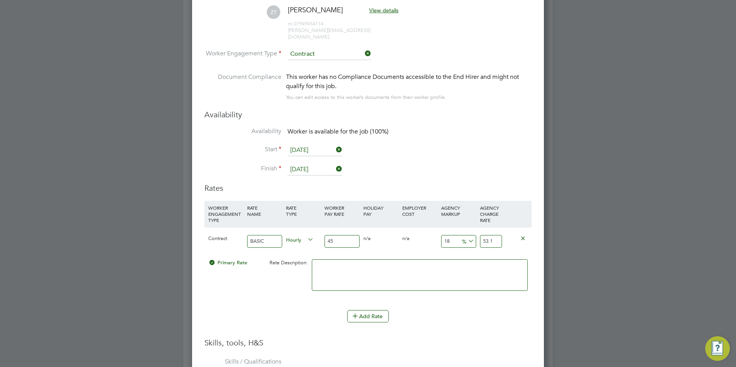
click at [452, 235] on input "18" at bounding box center [458, 241] width 35 height 13
type input "2"
type input "45.9"
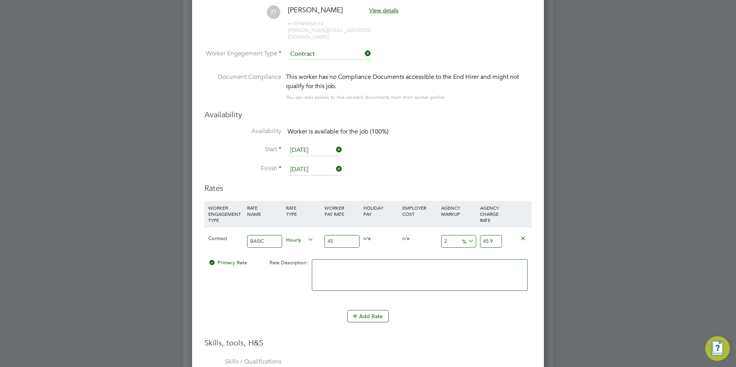
type input "23"
type input "55.35"
type input "23"
click at [447, 265] on textarea at bounding box center [420, 275] width 216 height 32
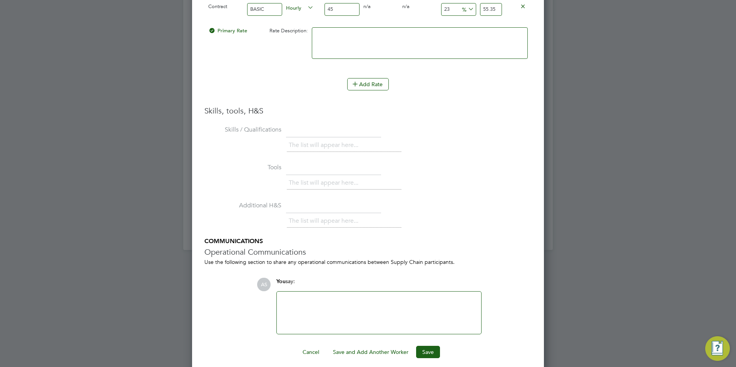
click at [427, 337] on ng-form "Worker Worker [PERSON_NAME] (HQ41056) ZT [PERSON_NAME] View details m: 07949454…" at bounding box center [367, 47] width 327 height 622
click at [427, 346] on button "Save" at bounding box center [428, 352] width 24 height 12
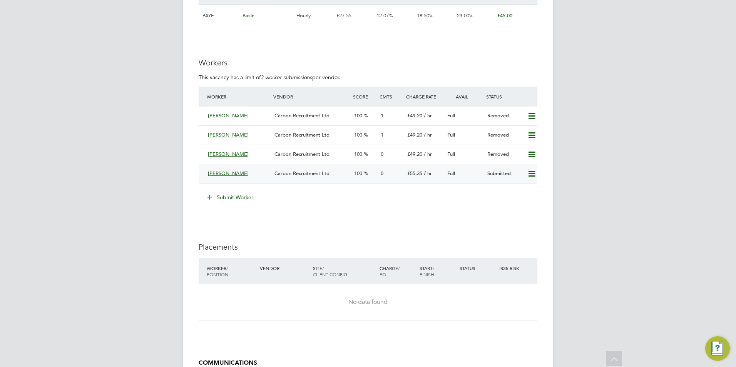
click at [287, 175] on span "Carbon Recruitment Ltd" at bounding box center [301, 173] width 55 height 7
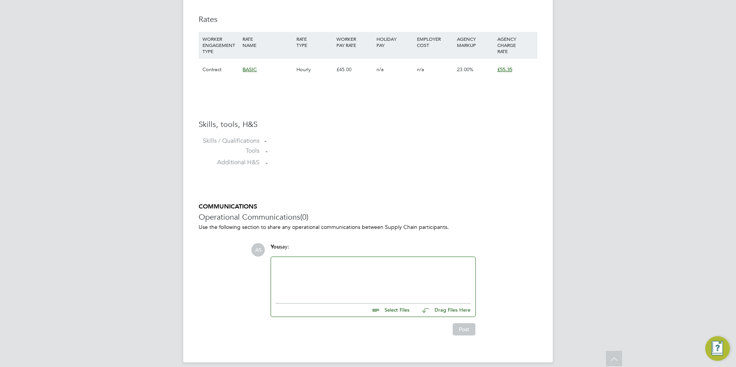
scroll to position [524, 0]
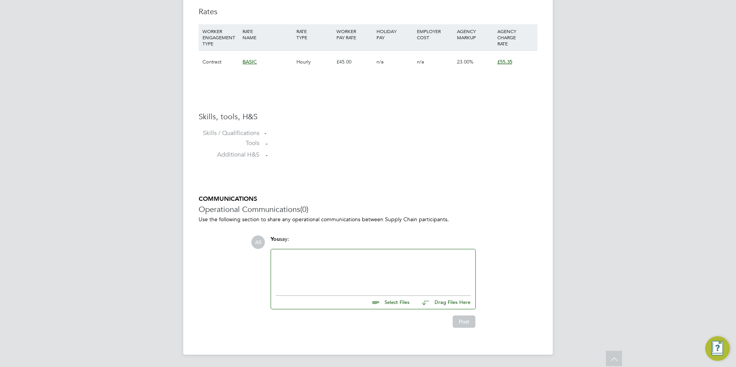
click at [387, 304] on input "file" at bounding box center [412, 301] width 115 height 11
type input "C:\fakepath\Zuvaria CV .docx"
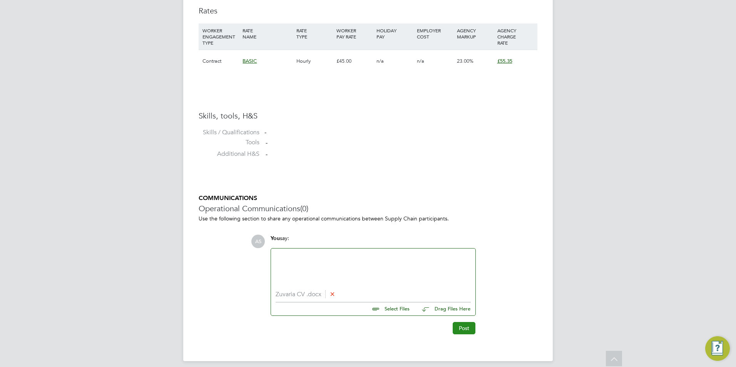
click at [457, 324] on button "Post" at bounding box center [463, 328] width 23 height 12
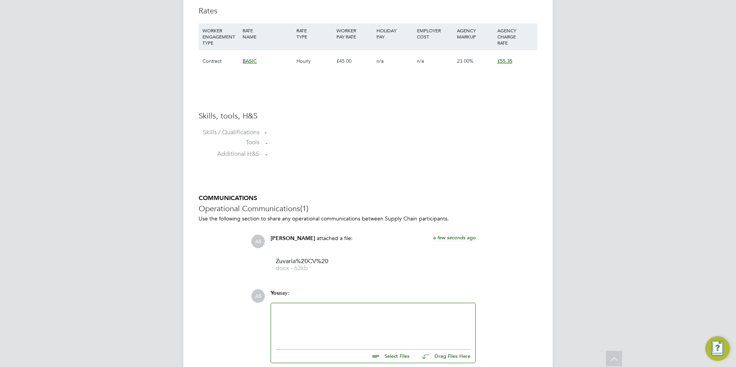
click at [337, 315] on div at bounding box center [372, 324] width 195 height 33
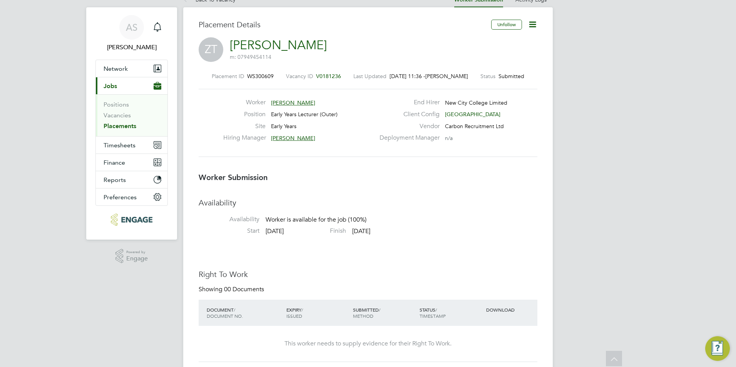
scroll to position [0, 0]
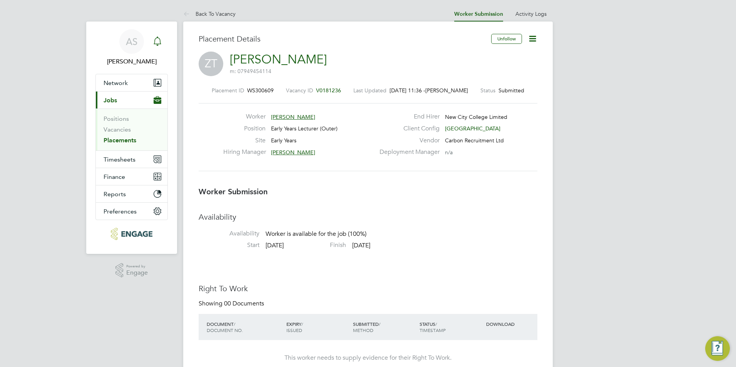
click at [159, 38] on icon "Main navigation" at bounding box center [157, 41] width 9 height 9
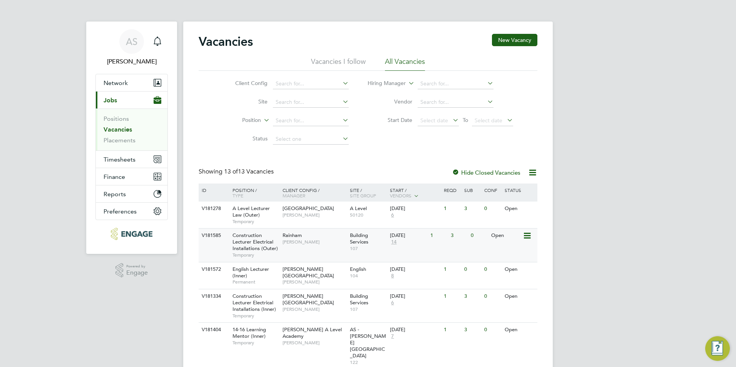
scroll to position [154, 0]
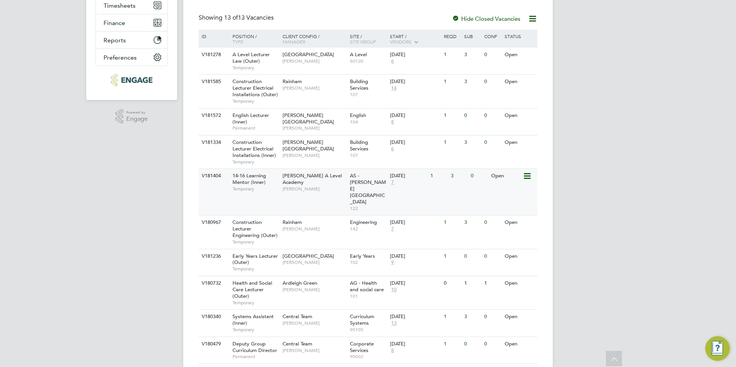
click at [304, 186] on span "[PERSON_NAME]" at bounding box center [313, 189] width 63 height 6
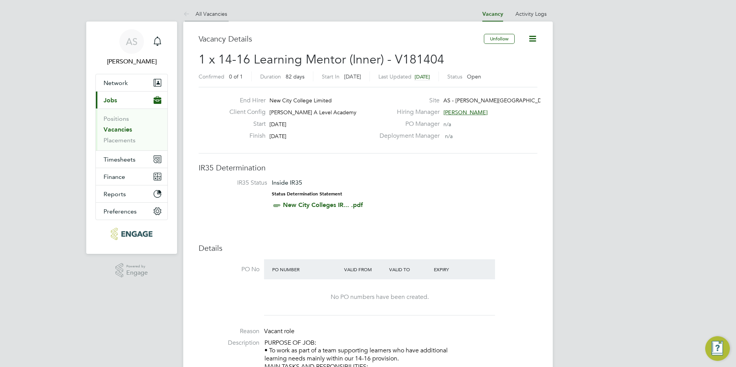
click at [224, 13] on link "All Vacancies" at bounding box center [205, 13] width 44 height 7
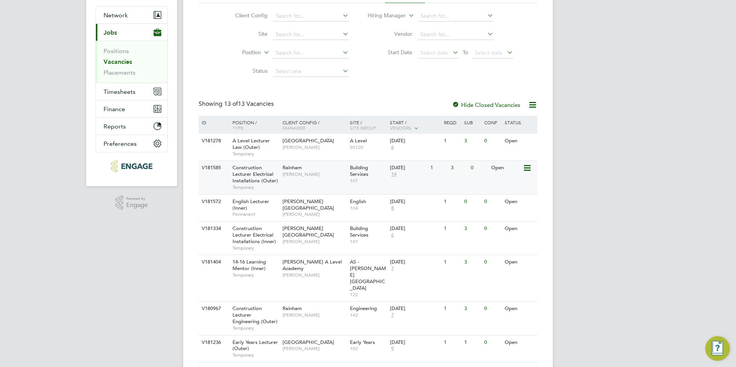
scroll to position [115, 0]
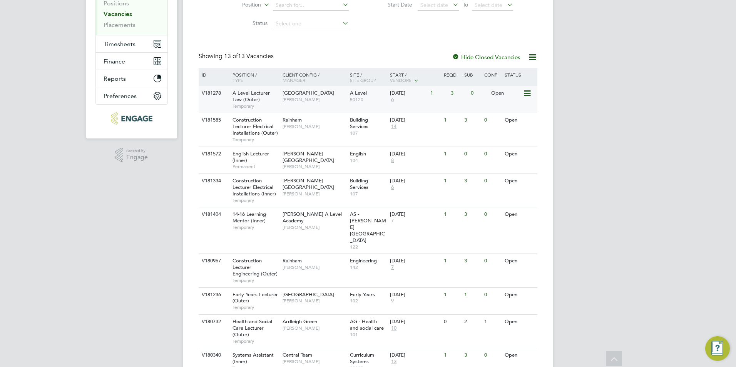
click at [294, 96] on span "[GEOGRAPHIC_DATA]" at bounding box center [308, 93] width 52 height 7
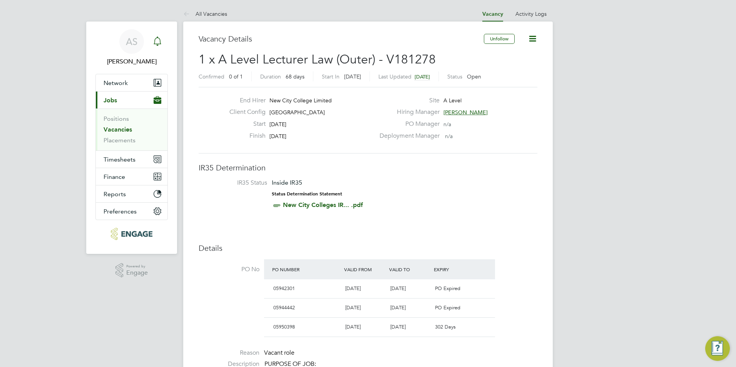
click at [160, 43] on icon "Main navigation" at bounding box center [156, 41] width 7 height 8
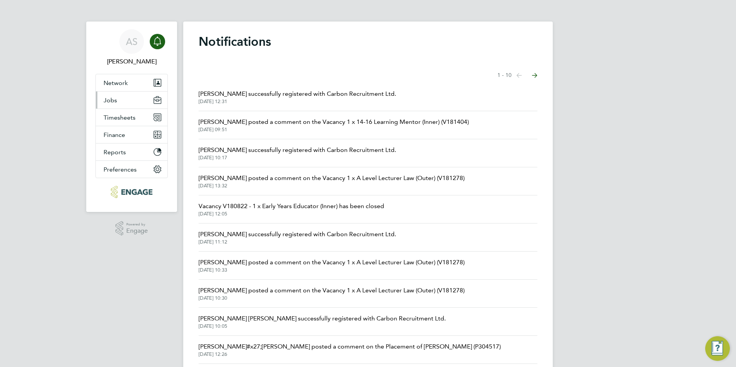
click at [115, 92] on button "Jobs" at bounding box center [132, 100] width 72 height 17
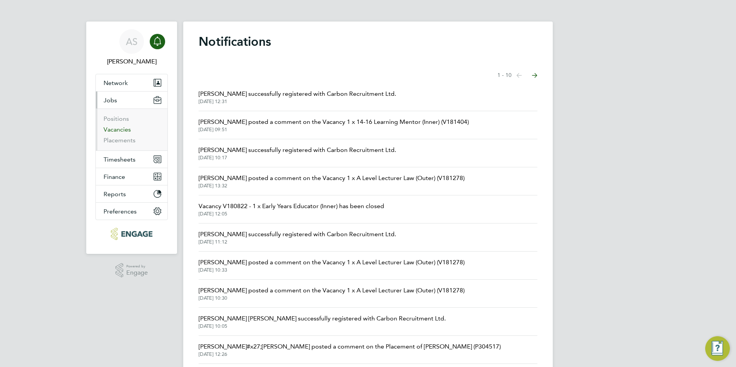
click at [111, 127] on link "Vacancies" at bounding box center [116, 129] width 27 height 7
